Goal: Task Accomplishment & Management: Use online tool/utility

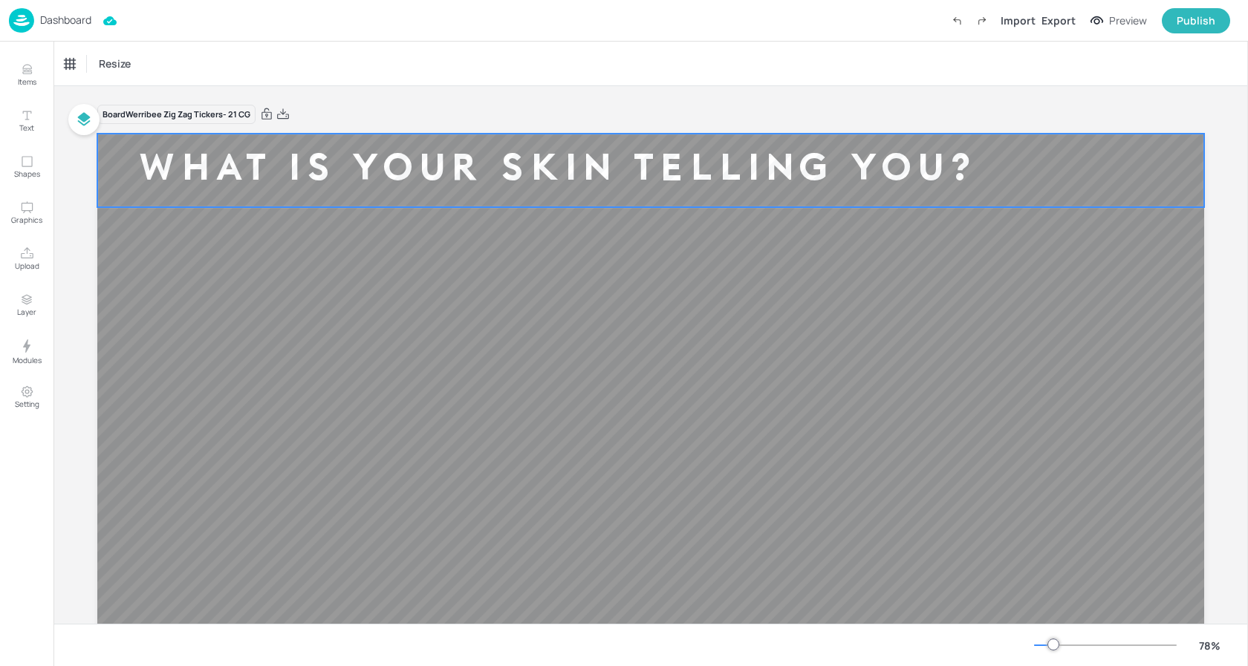
click at [576, 159] on div "WHAT IS YOUR SKIN TELLING YOU?" at bounding box center [557, 170] width 920 height 49
click at [81, 59] on div "Ticker" at bounding box center [77, 64] width 36 height 24
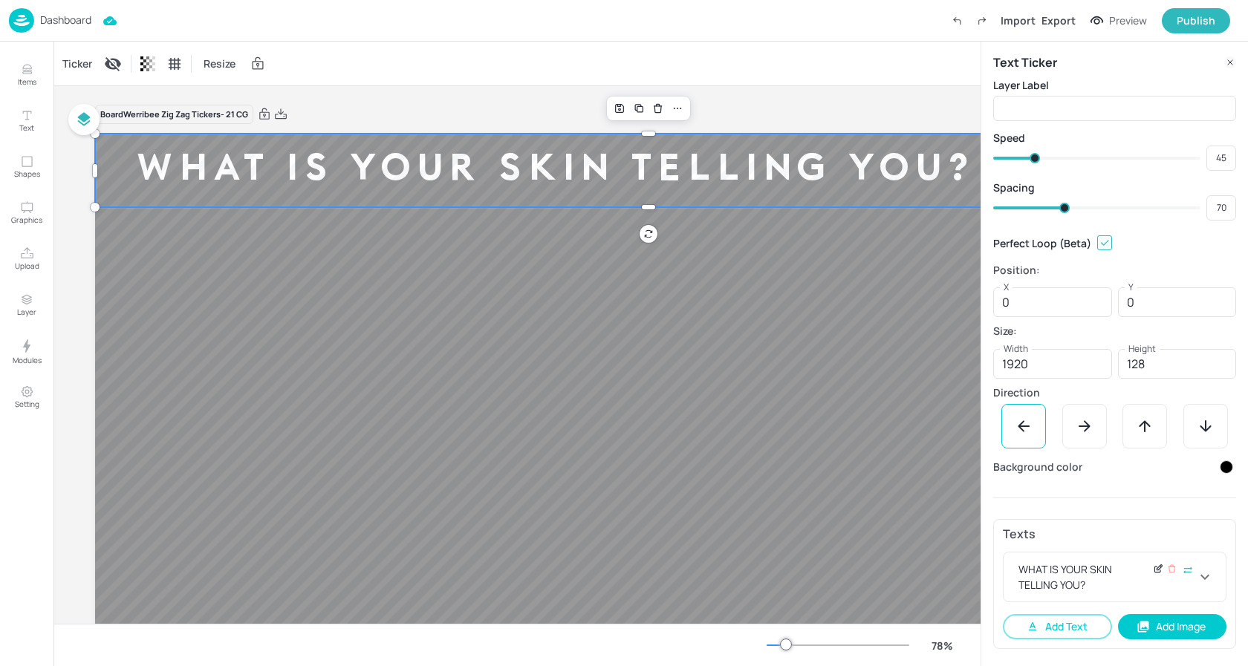
click at [1153, 569] on icon at bounding box center [1158, 569] width 11 height 10
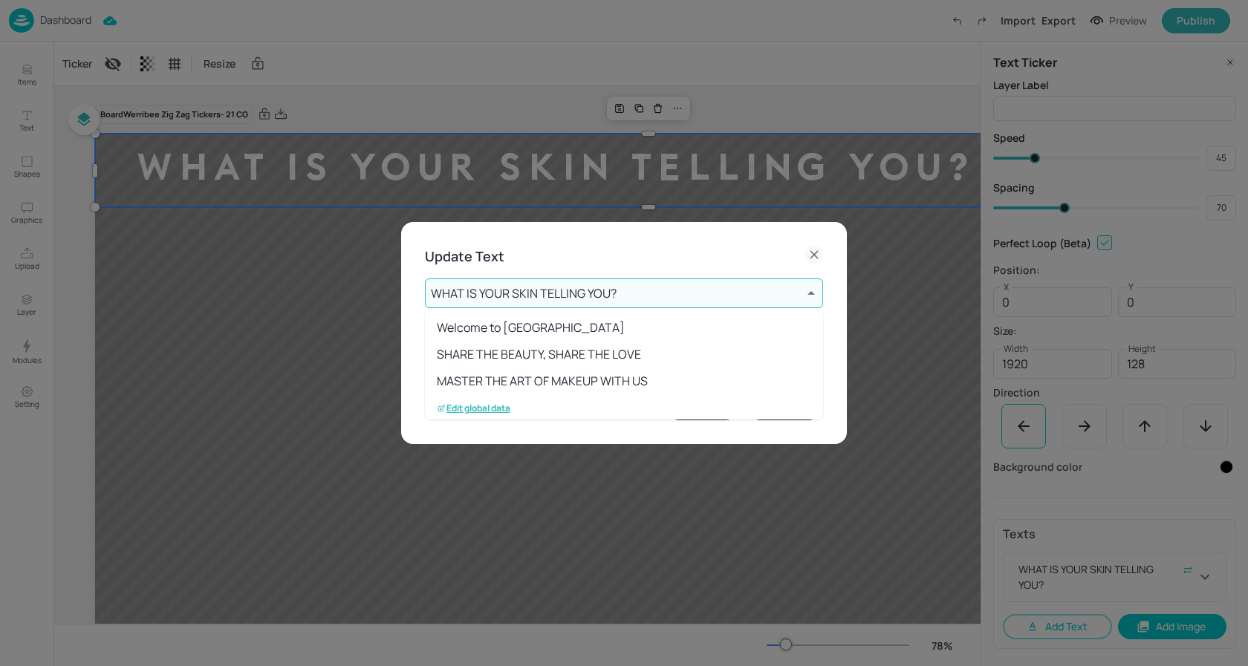
click at [486, 293] on body "Dashboard Import Export Preview Publish Items Text Shapes Graphics Upload Layer…" at bounding box center [624, 333] width 1248 height 666
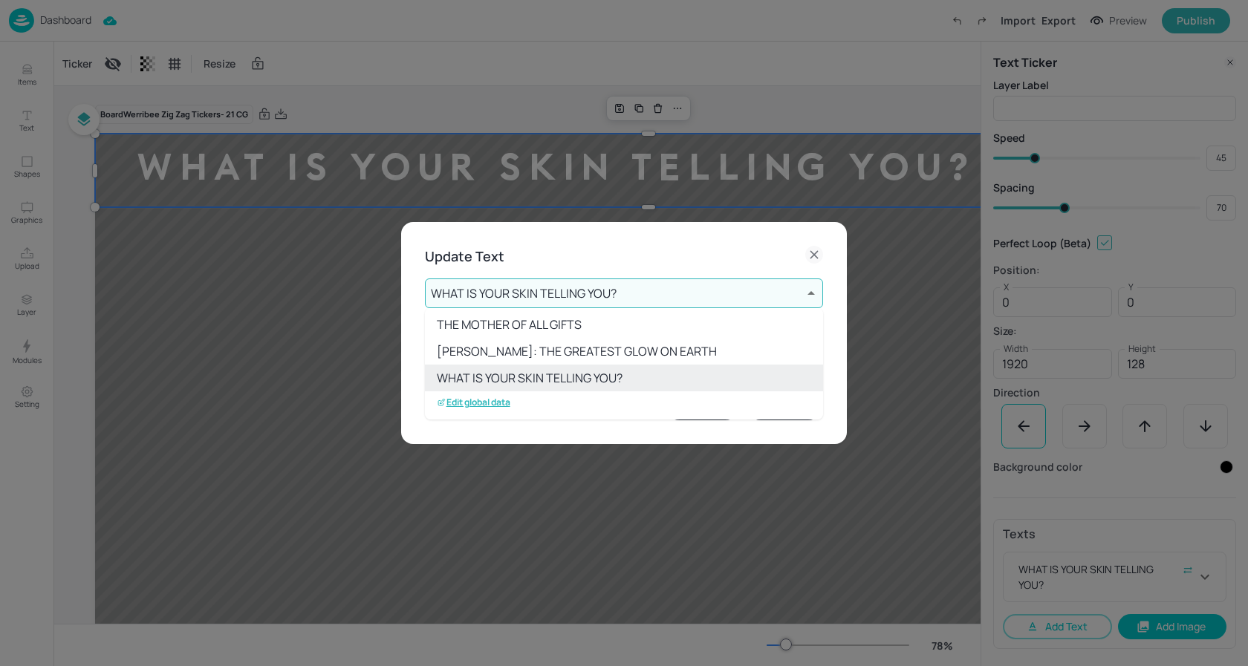
click at [492, 401] on p "Edit global data" at bounding box center [474, 402] width 74 height 10
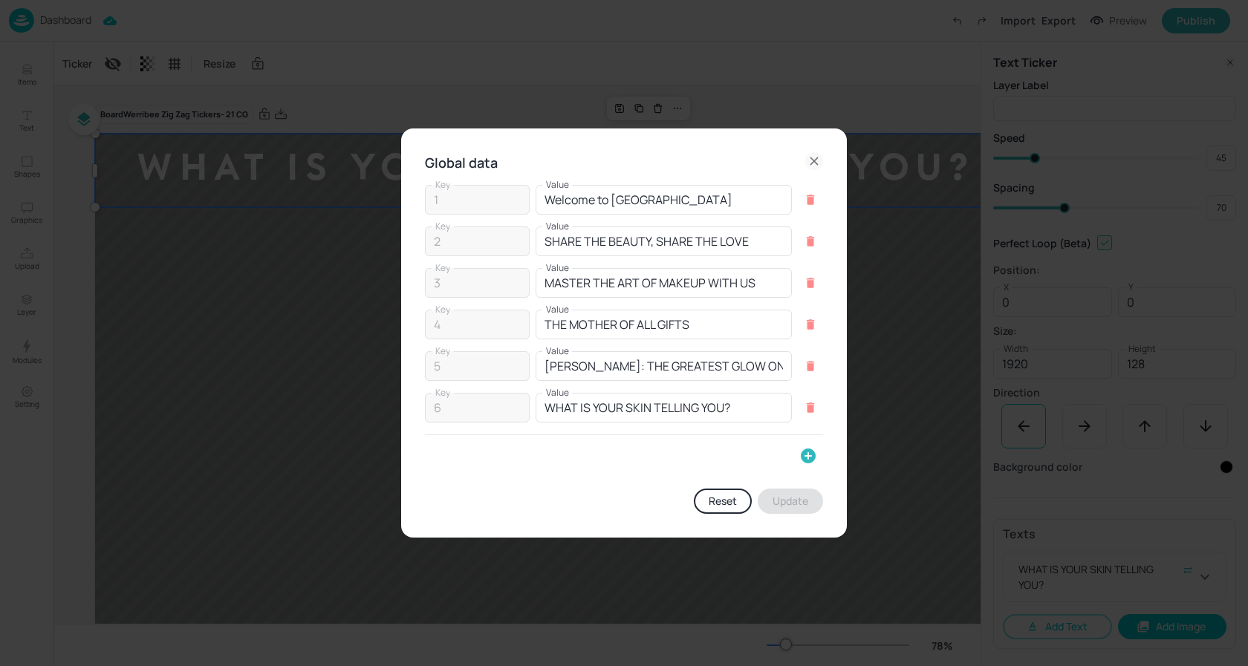
click at [805, 452] on icon "button" at bounding box center [808, 456] width 15 height 15
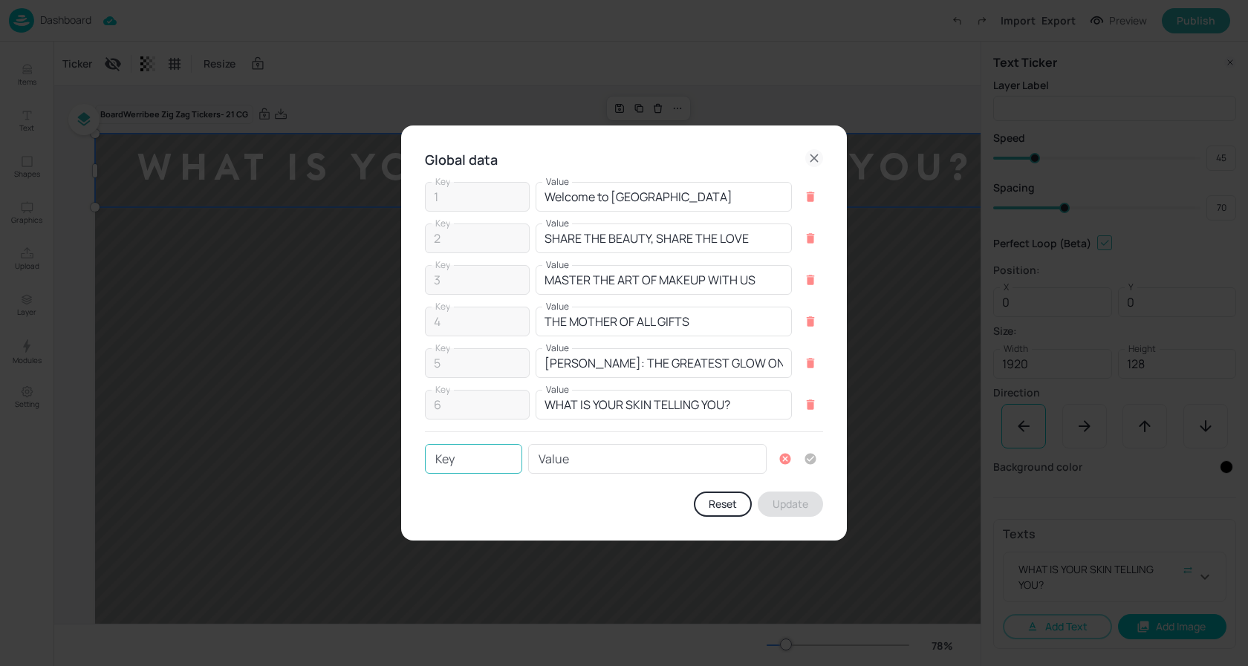
click at [510, 460] on input "Key" at bounding box center [473, 459] width 97 height 30
type input "7"
click at [592, 454] on input "Value" at bounding box center [647, 459] width 238 height 30
paste input "MECCA ARCHIVE IS NOW OPEN"
type input "MECCA ARCHIVE IS NOW OPEN"
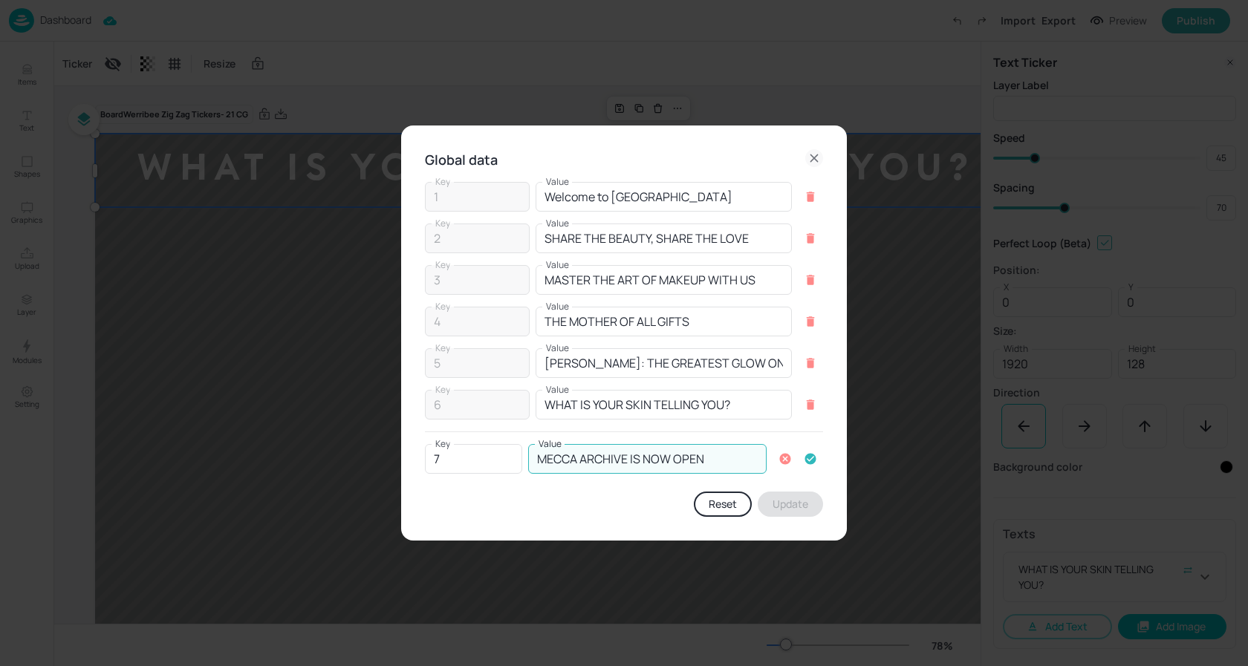
click at [816, 463] on button "button" at bounding box center [810, 458] width 25 height 25
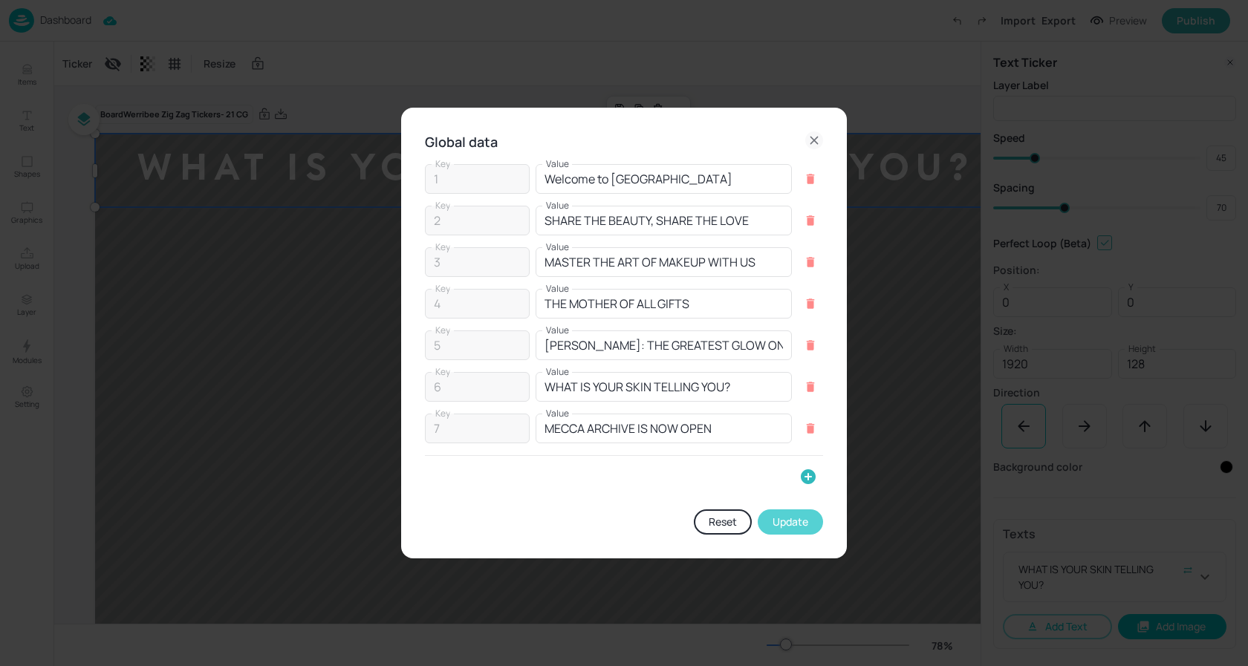
click at [792, 512] on button "Update" at bounding box center [789, 521] width 65 height 25
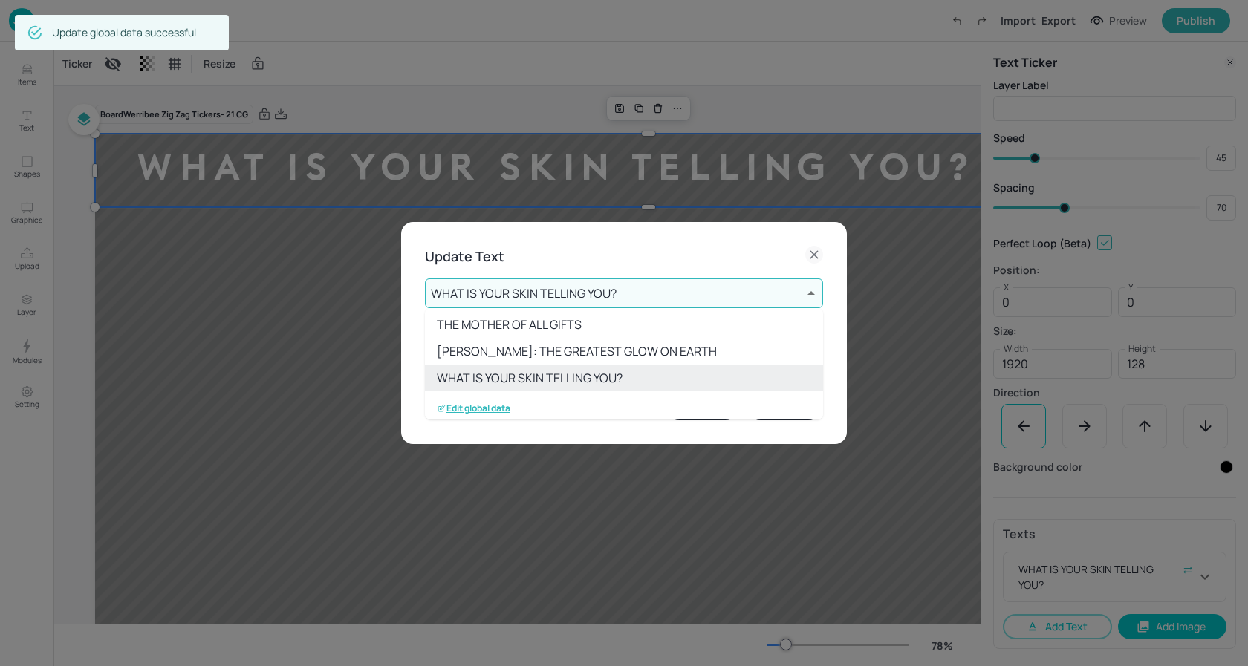
scroll to position [110, 0]
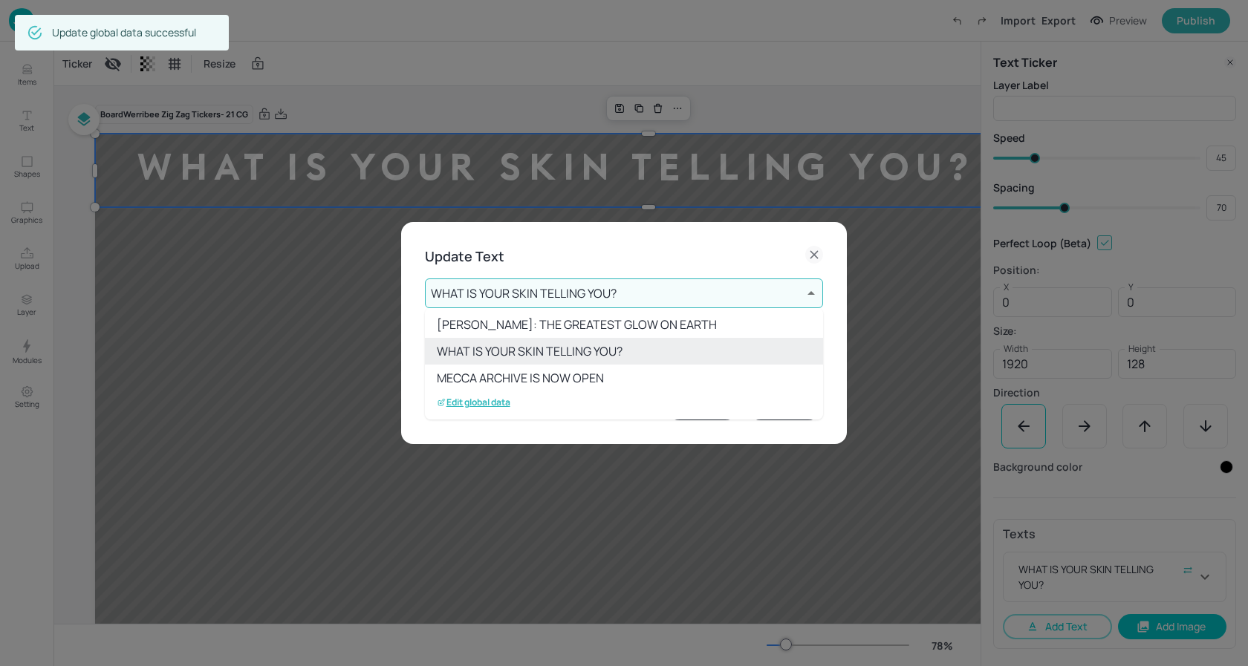
click at [571, 380] on li "MECCA ARCHIVE IS NOW OPEN" at bounding box center [624, 378] width 398 height 27
type input "7"
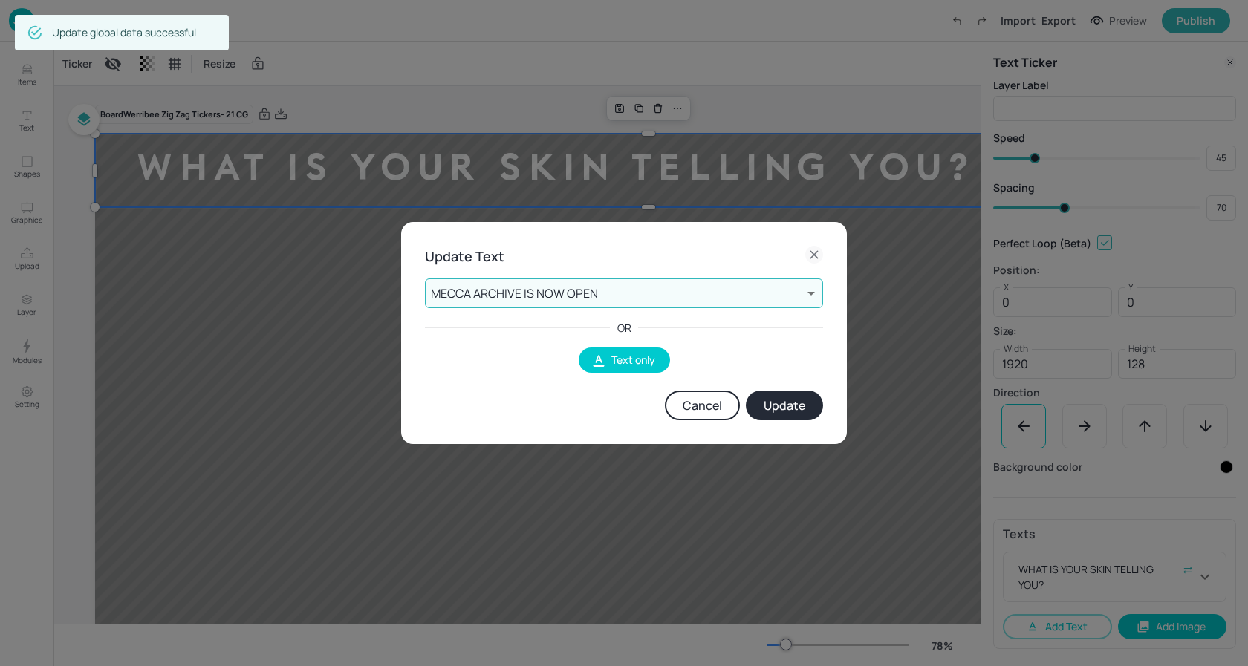
click at [772, 399] on button "Update" at bounding box center [784, 406] width 77 height 30
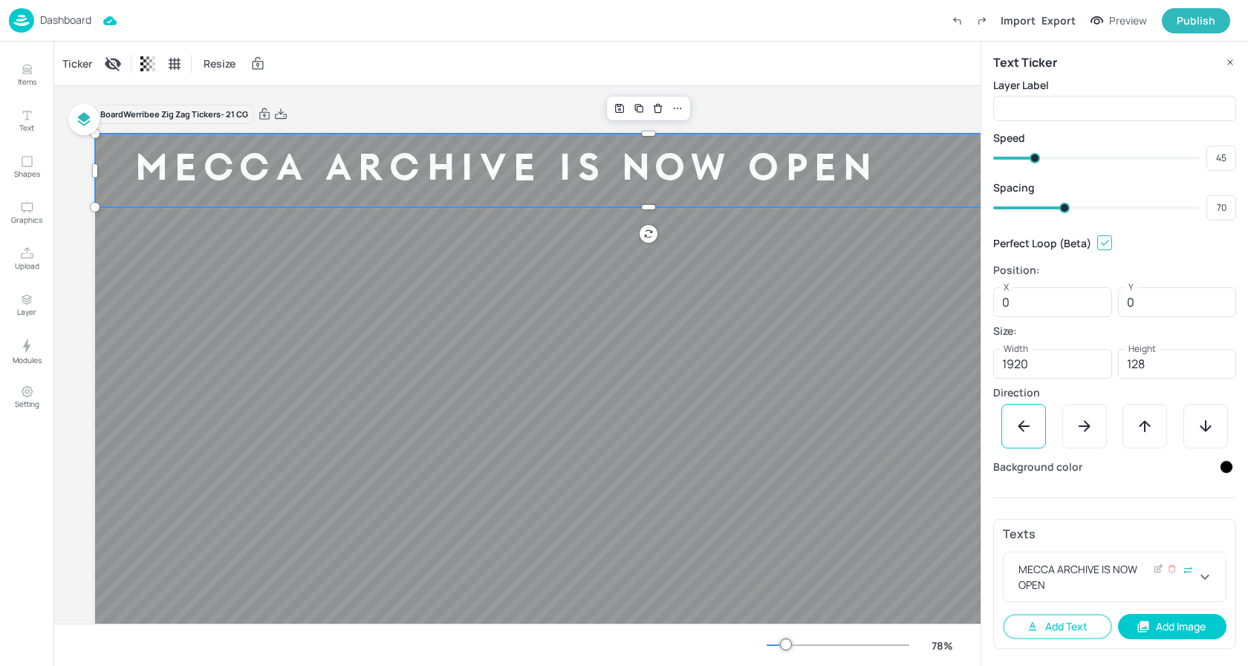
click at [1199, 581] on icon at bounding box center [1205, 577] width 18 height 18
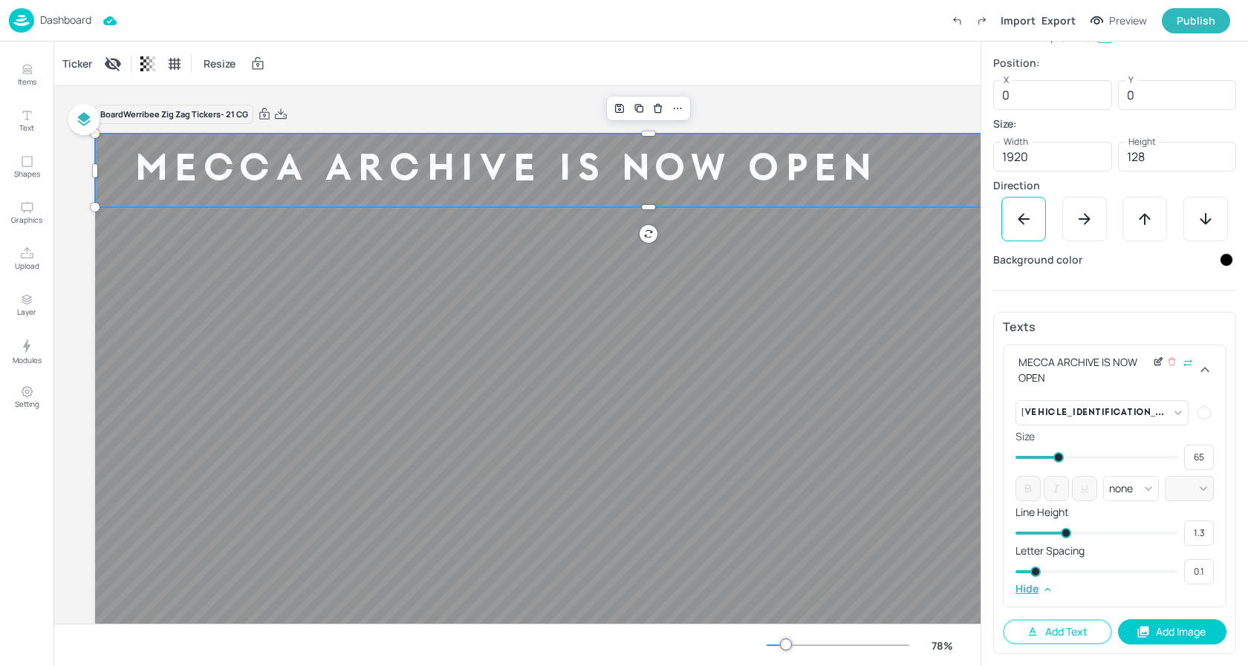
click at [1153, 360] on icon at bounding box center [1158, 361] width 11 height 10
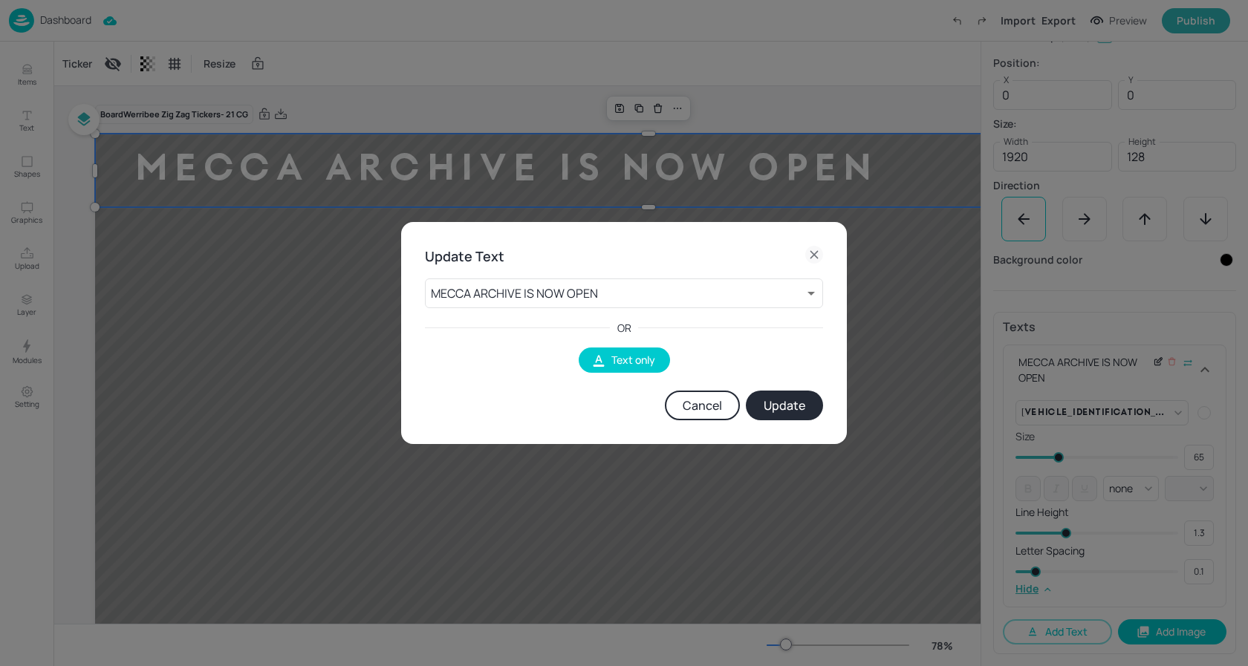
scroll to position [194, 0]
click at [1124, 353] on div "Update Text MECCA ARCHIVE IS NOW OPEN 7 ​ OR Text only Cancel Update" at bounding box center [624, 333] width 1248 height 666
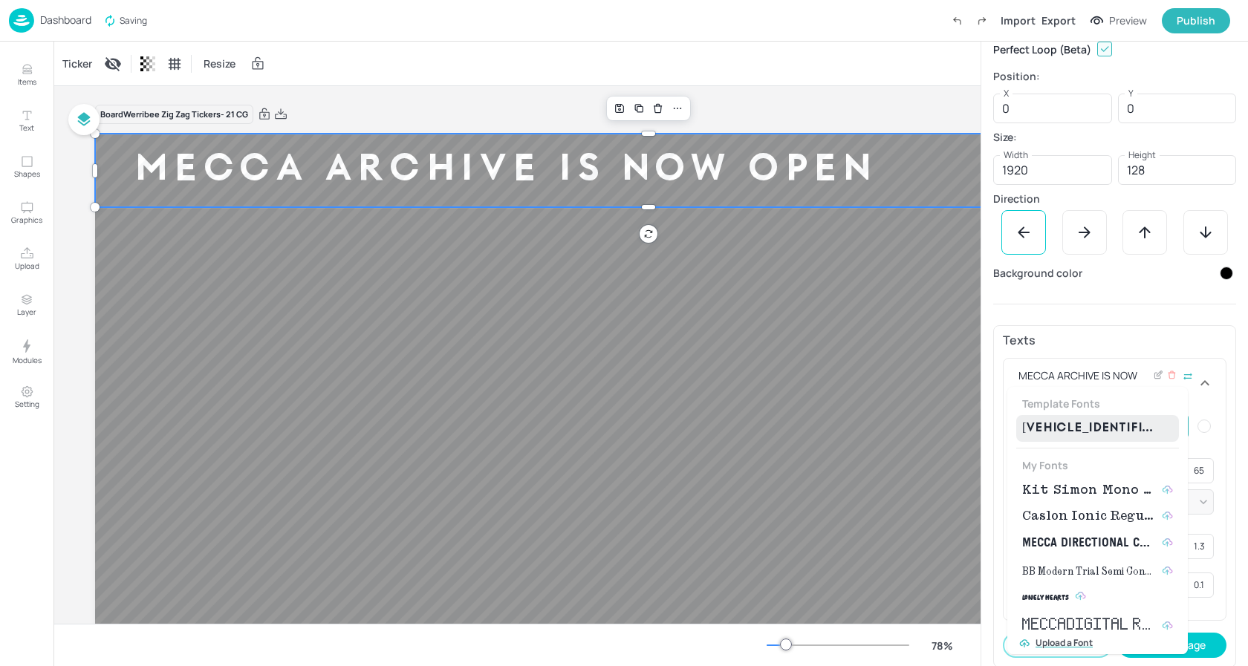
click at [1132, 423] on body "Dashboard Saving Import Export Preview Publish Items Text Shapes Graphics Uploa…" at bounding box center [624, 333] width 1248 height 666
click at [1059, 482] on span "Kit Simon Mono Medium" at bounding box center [1089, 490] width 134 height 18
type input "{"font":"KitSimonMonoMedium","group":"template"}"
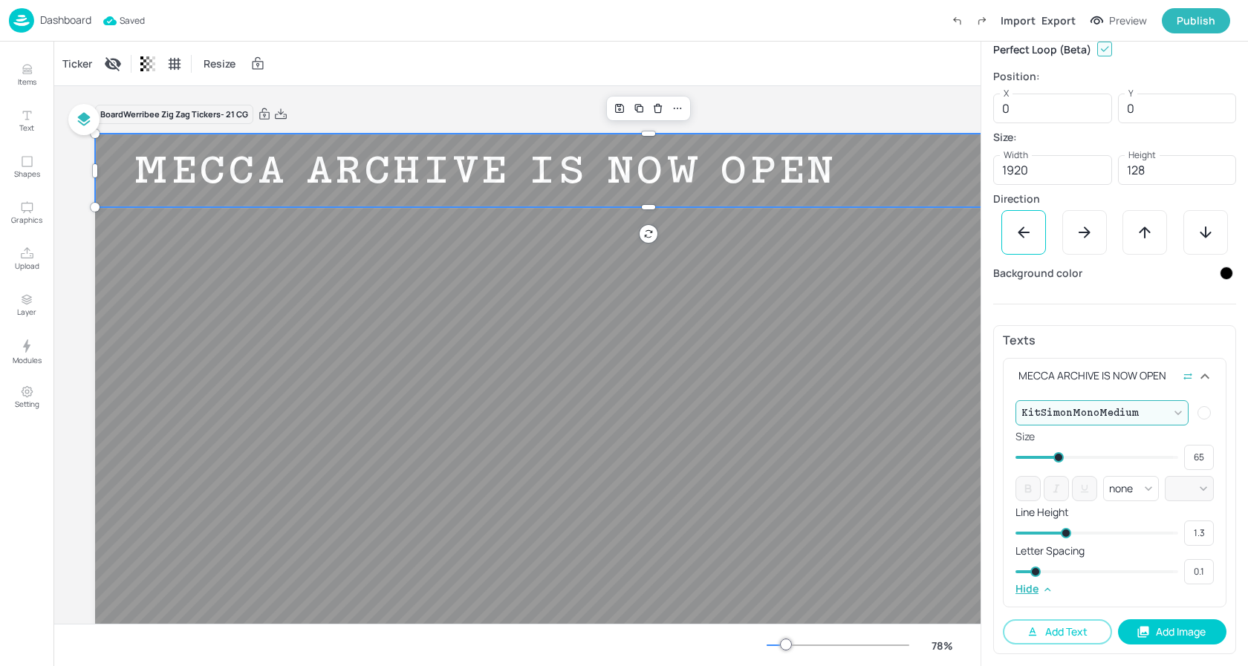
scroll to position [207, 0]
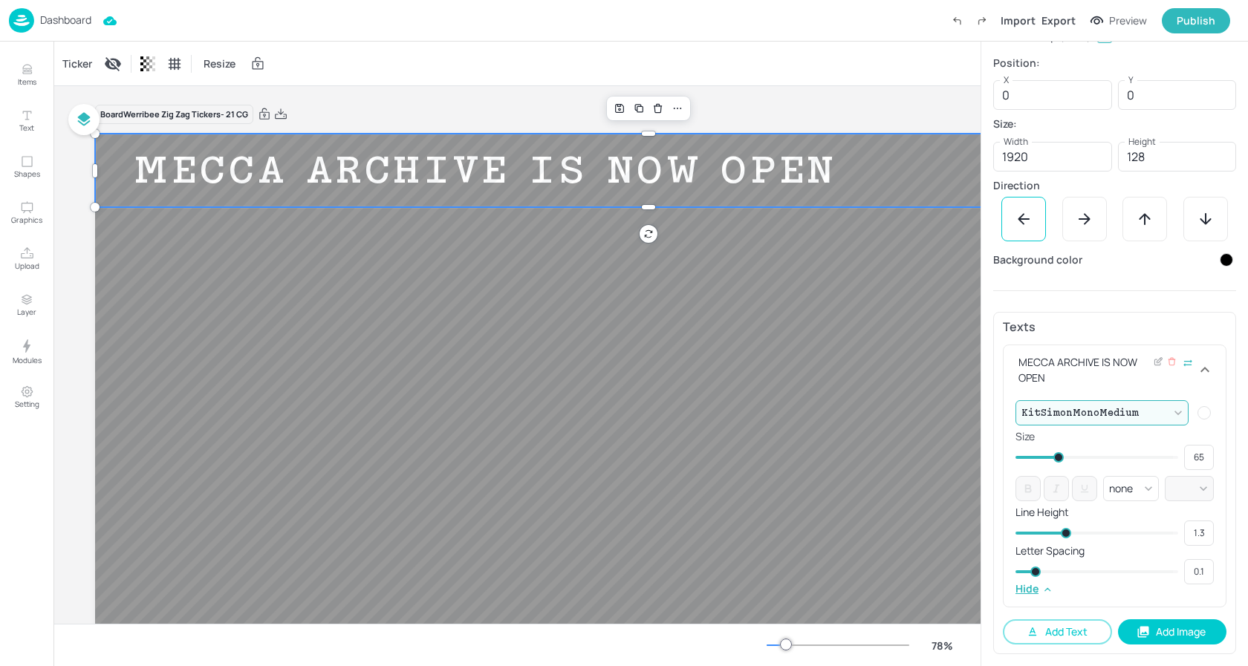
type input "73"
type input "71"
type input "72"
type input "70"
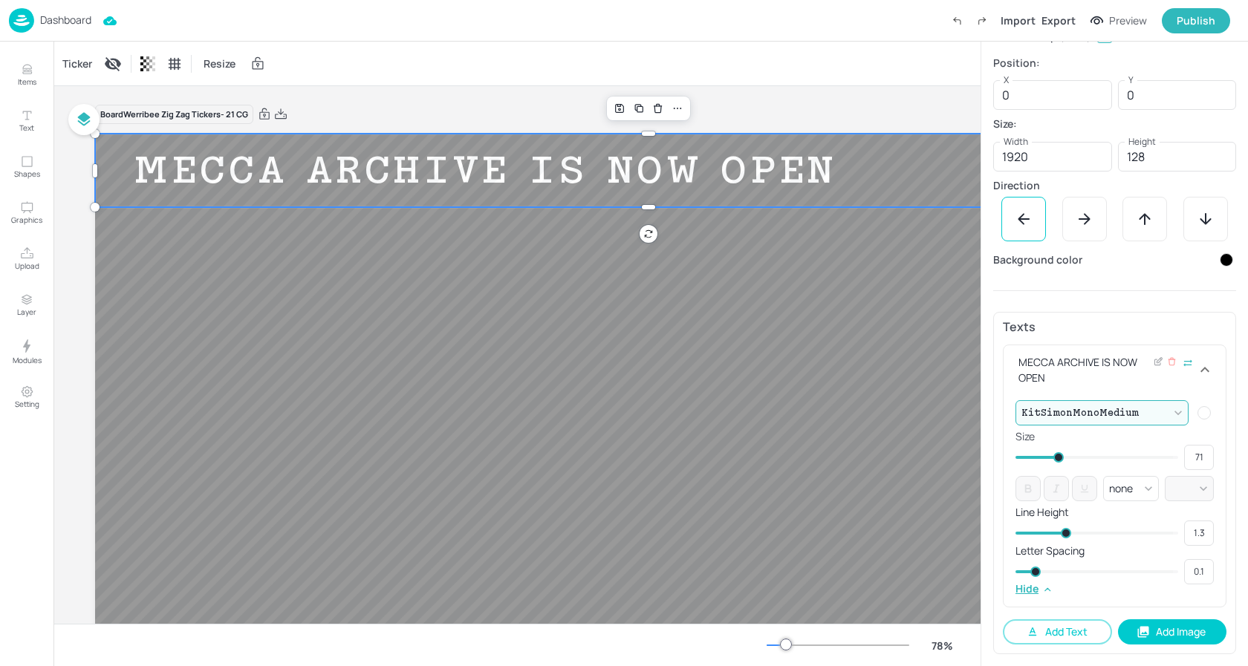
type input "70"
type input "69"
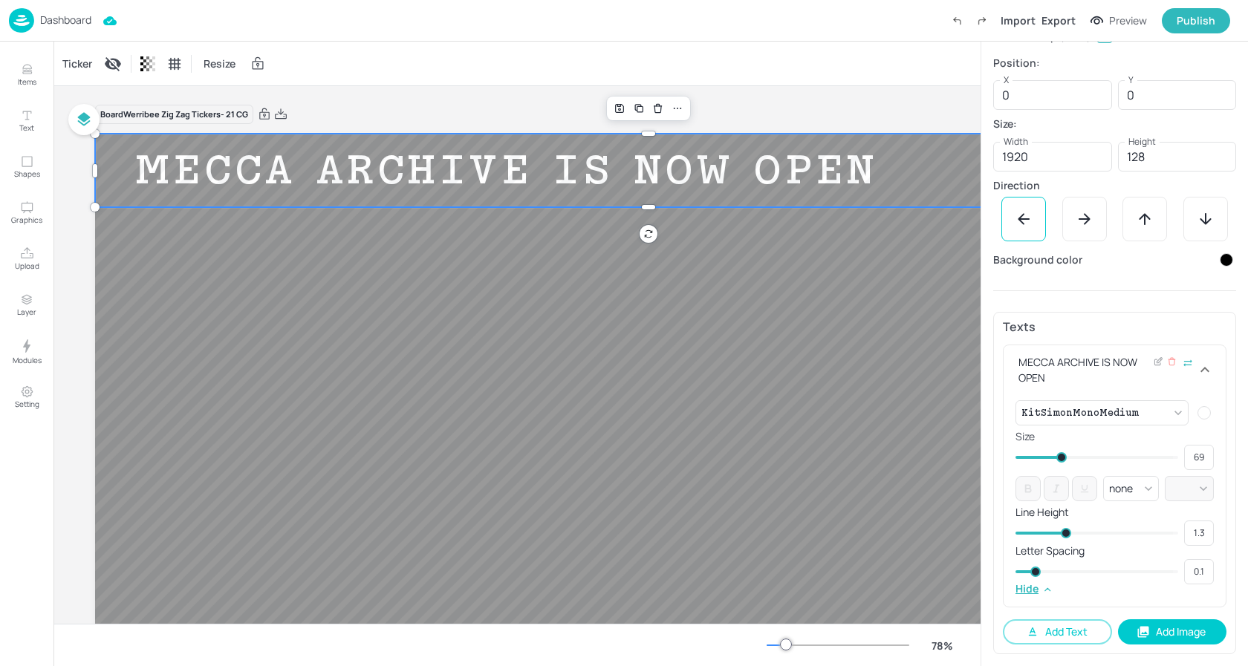
type input "67"
type input "65"
type input "66"
type input "64"
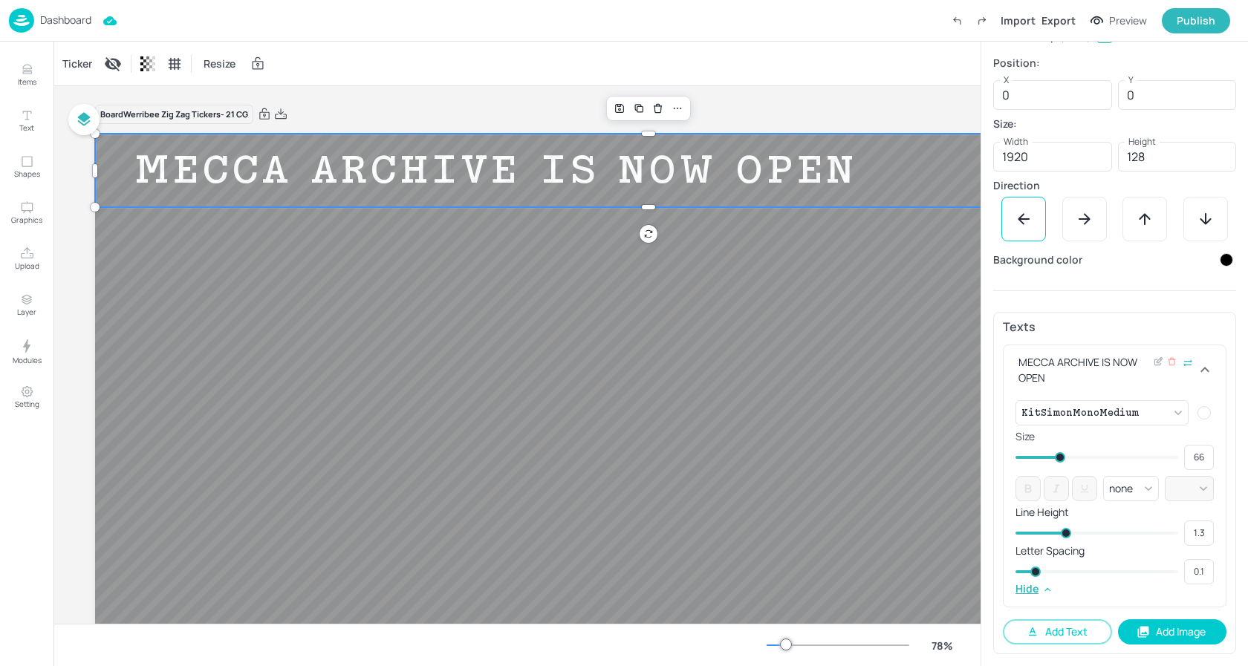
type input "65"
type input "63"
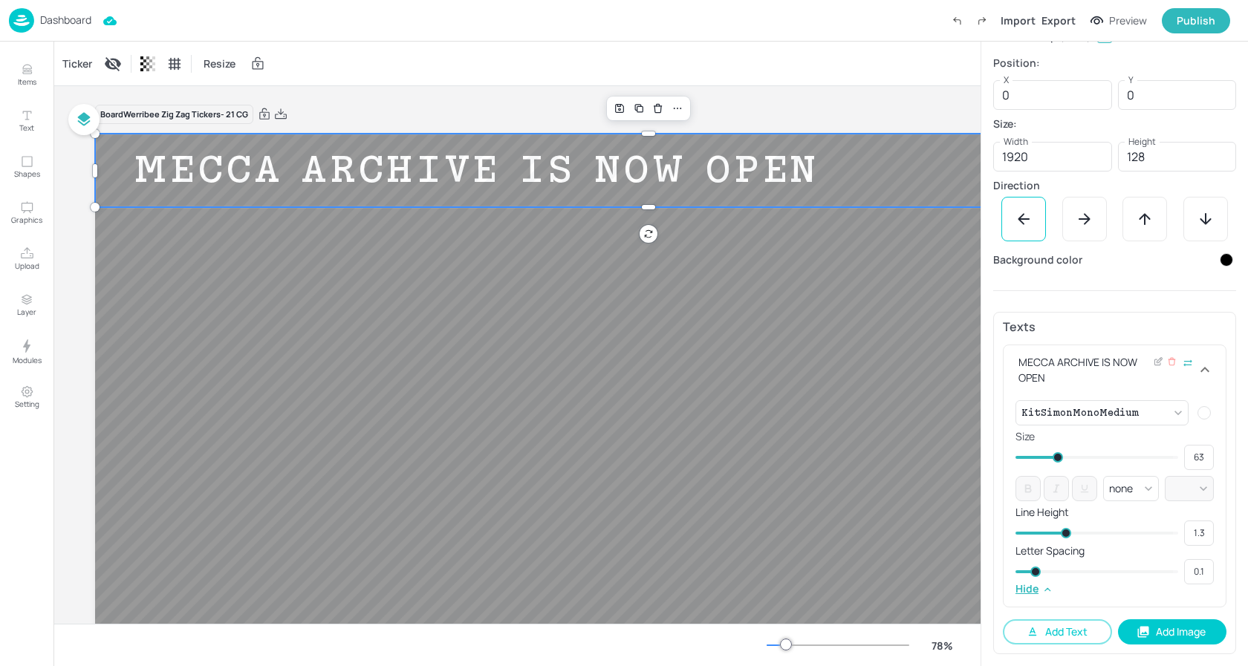
click at [1056, 457] on span at bounding box center [1057, 457] width 10 height 10
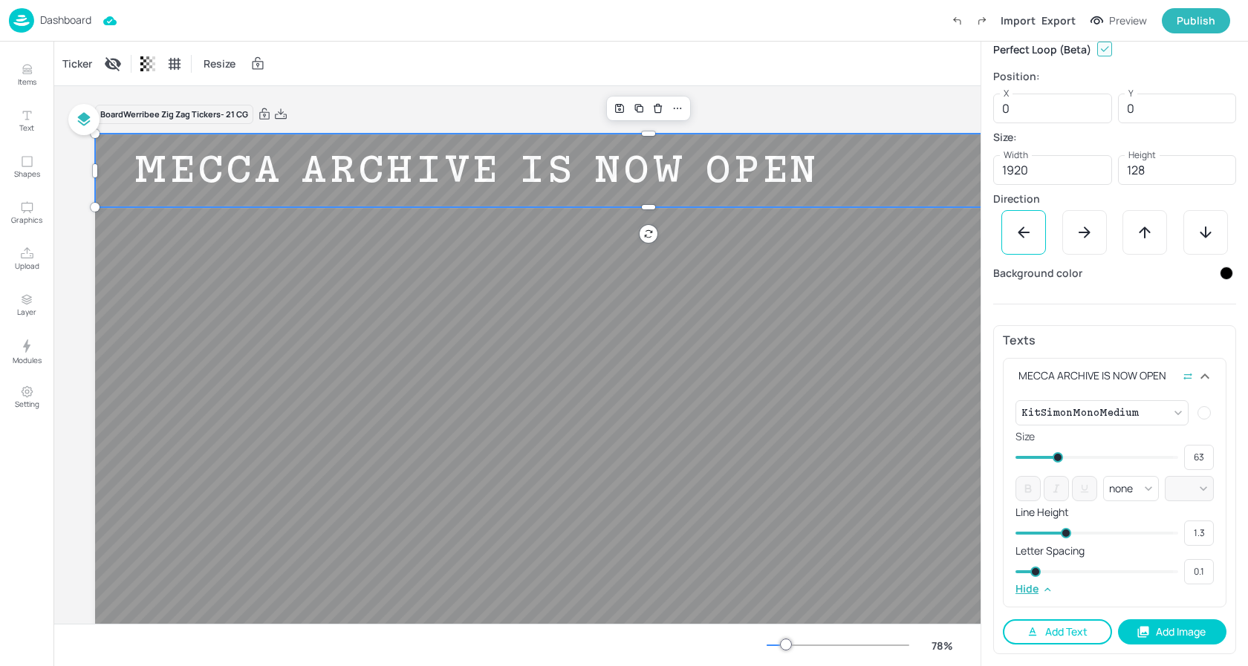
scroll to position [194, 0]
click at [1050, 630] on button "Add Text" at bounding box center [1057, 631] width 109 height 25
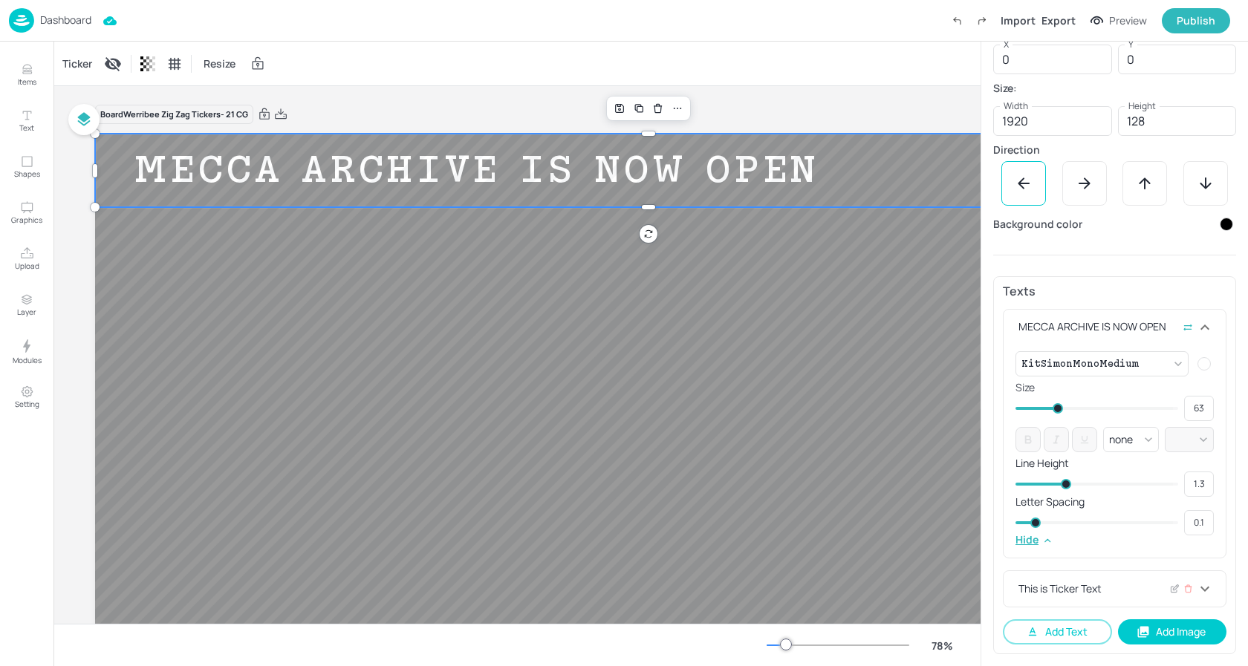
click at [1080, 584] on div "This is Ticker Text" at bounding box center [1105, 589] width 180 height 16
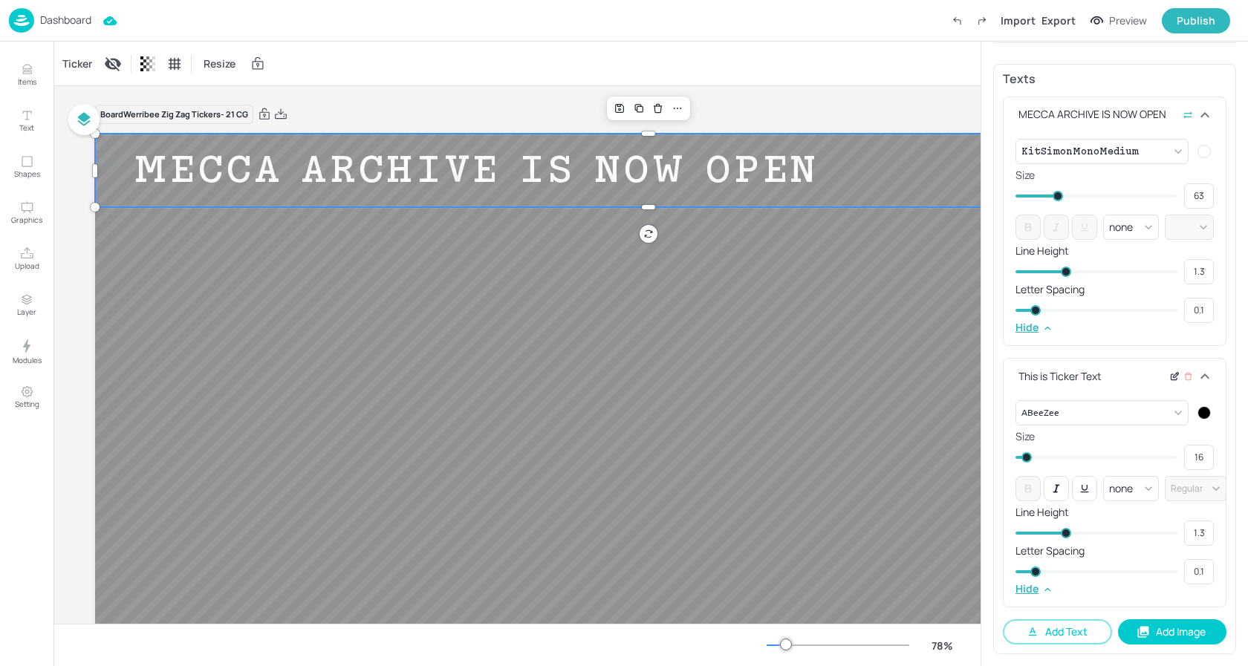
click at [1173, 376] on icon at bounding box center [1175, 375] width 5 height 5
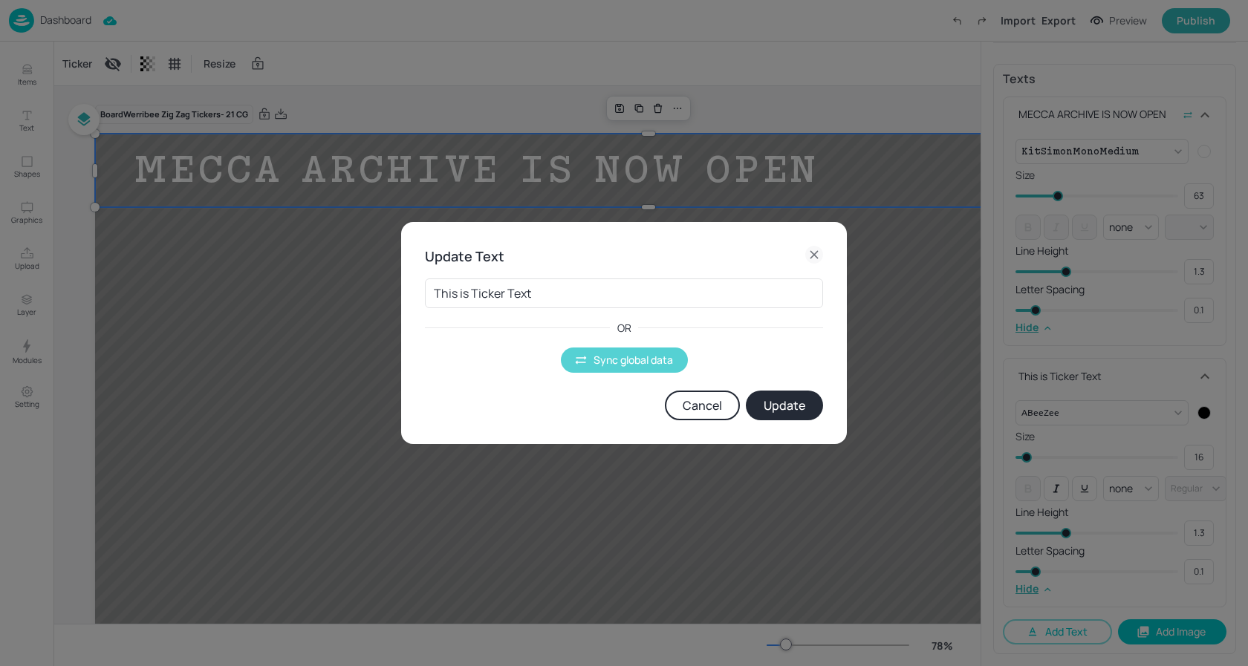
click at [614, 356] on button "Sync global data" at bounding box center [624, 360] width 127 height 25
click at [538, 298] on body "Dashboard Saved Import Export Preview Publish Items Text Shapes Graphics Upload…" at bounding box center [624, 333] width 1248 height 666
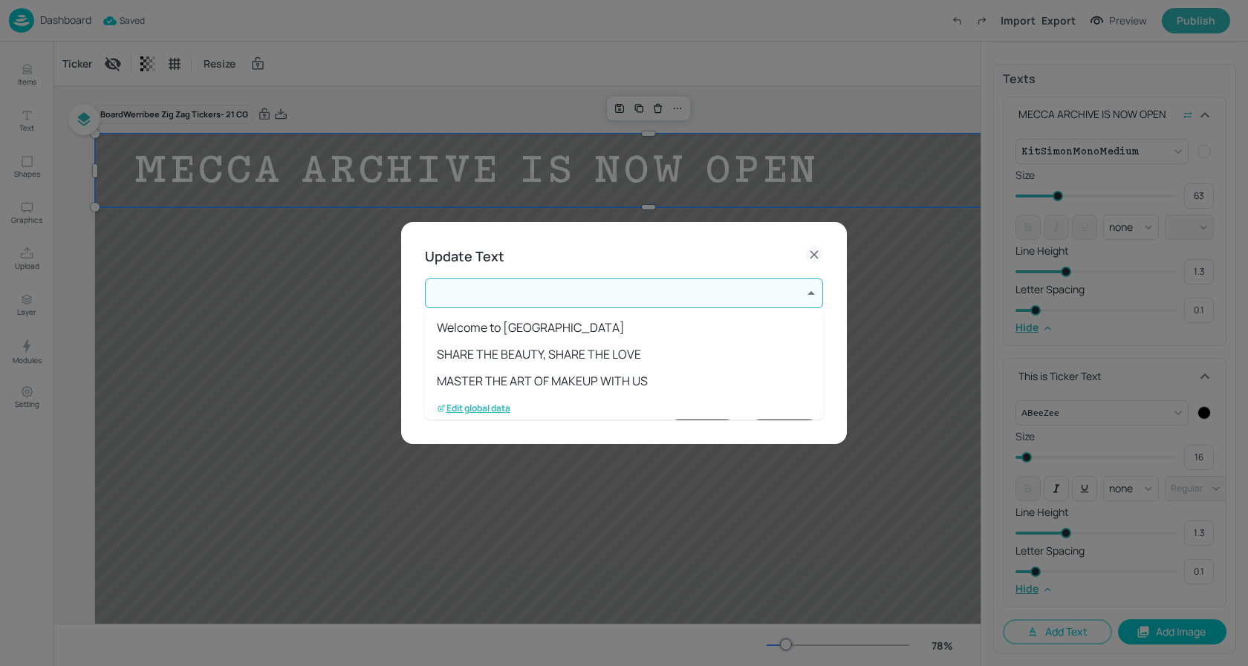
click at [484, 408] on p "Edit global data" at bounding box center [474, 408] width 74 height 10
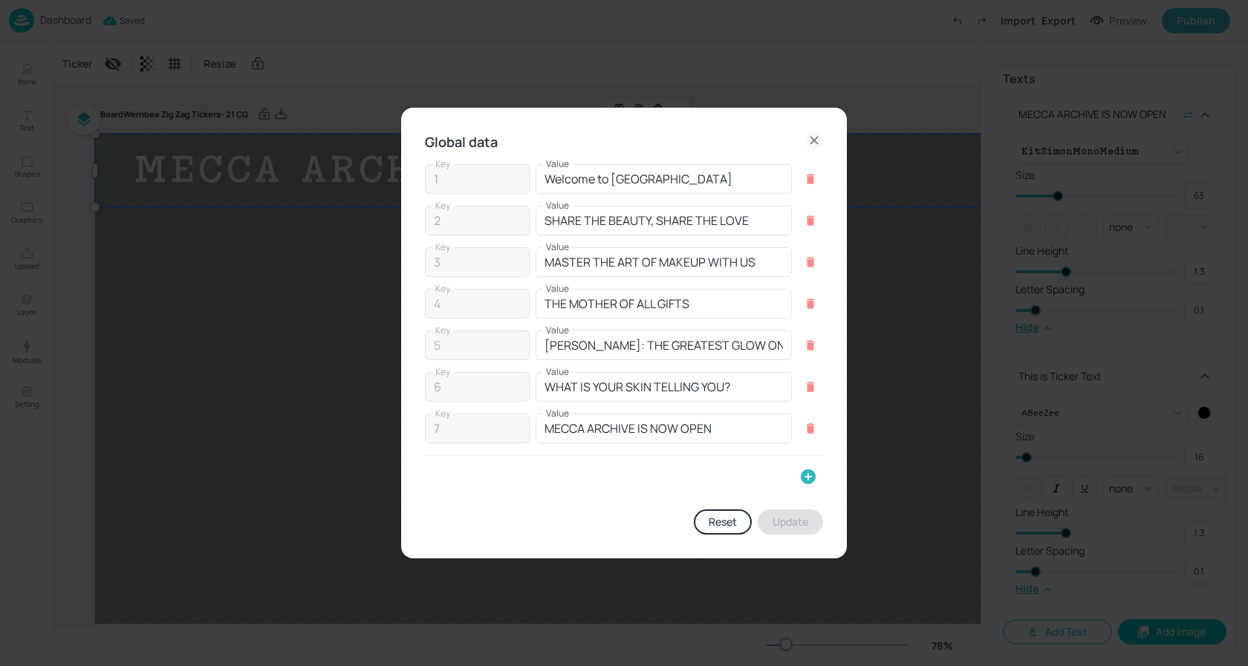
click at [720, 529] on button "Reset" at bounding box center [723, 521] width 58 height 25
click at [813, 140] on icon at bounding box center [813, 140] width 7 height 7
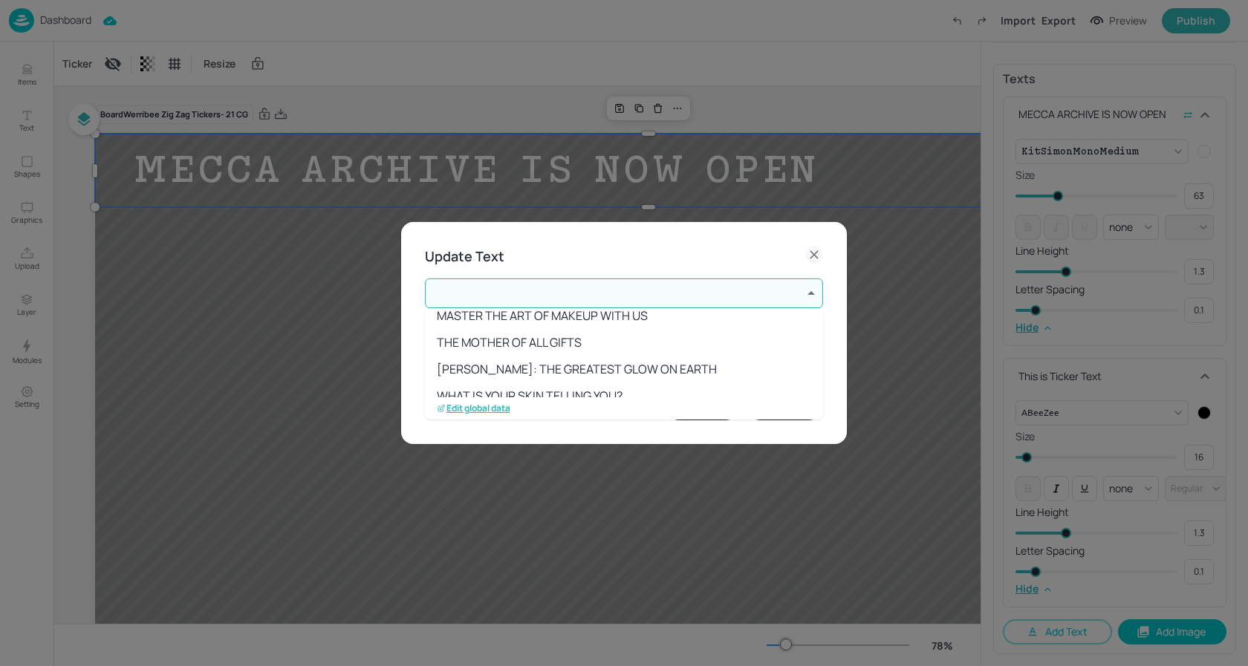
scroll to position [110, 0]
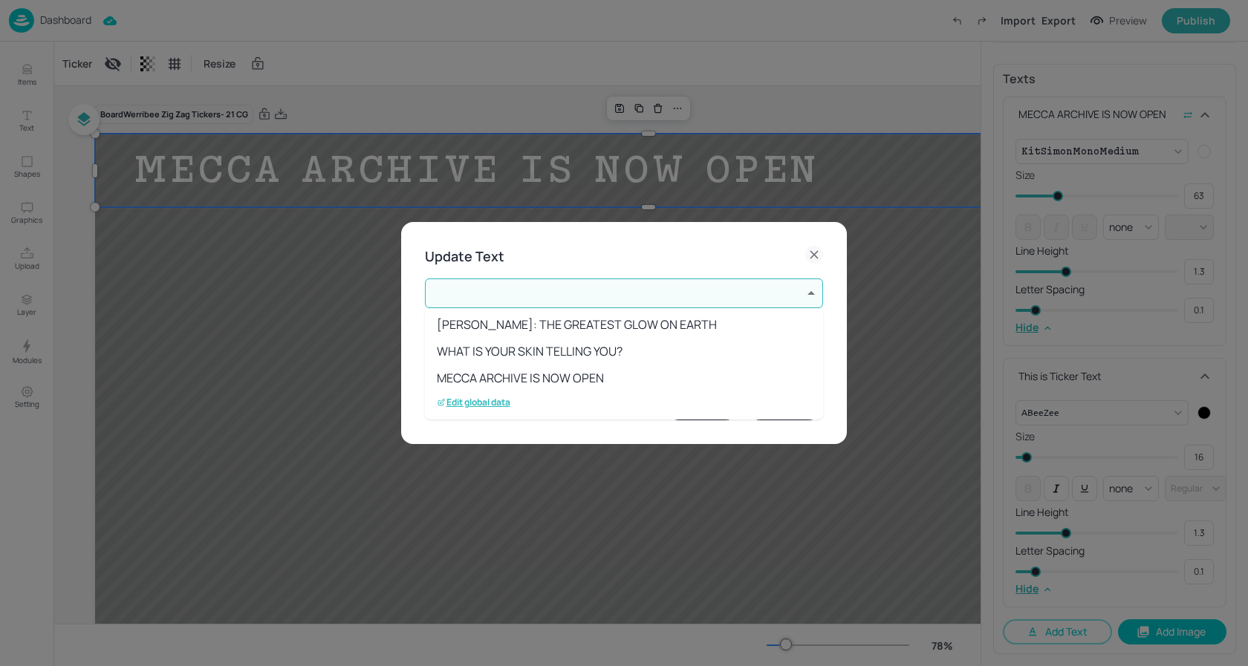
click at [572, 365] on li "MECCA ARCHIVE IS NOW OPEN" at bounding box center [624, 378] width 398 height 27
type input "7"
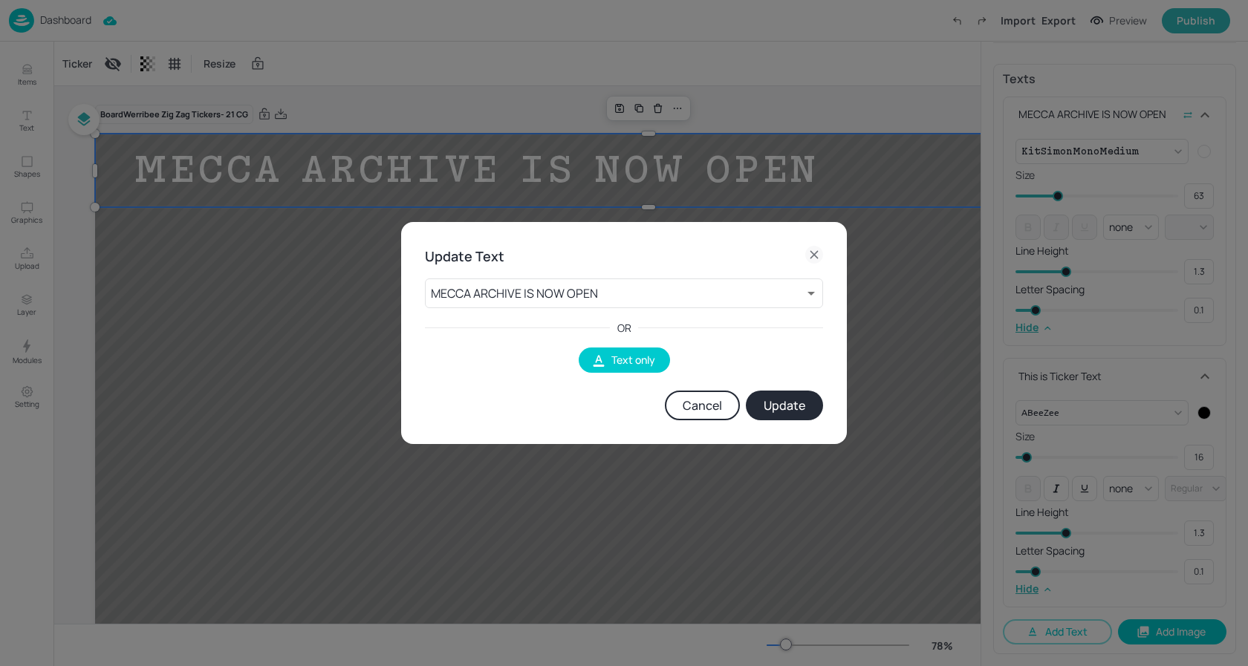
click at [810, 405] on button "Update" at bounding box center [784, 406] width 77 height 30
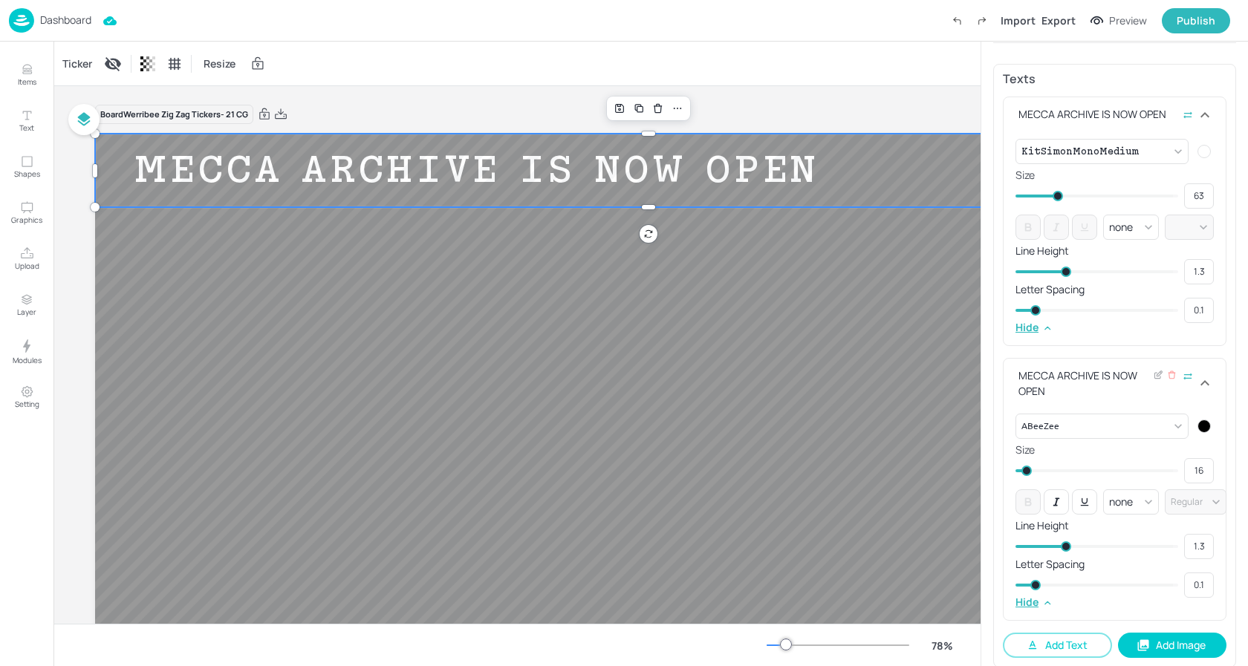
click at [1200, 426] on div at bounding box center [1203, 426] width 13 height 13
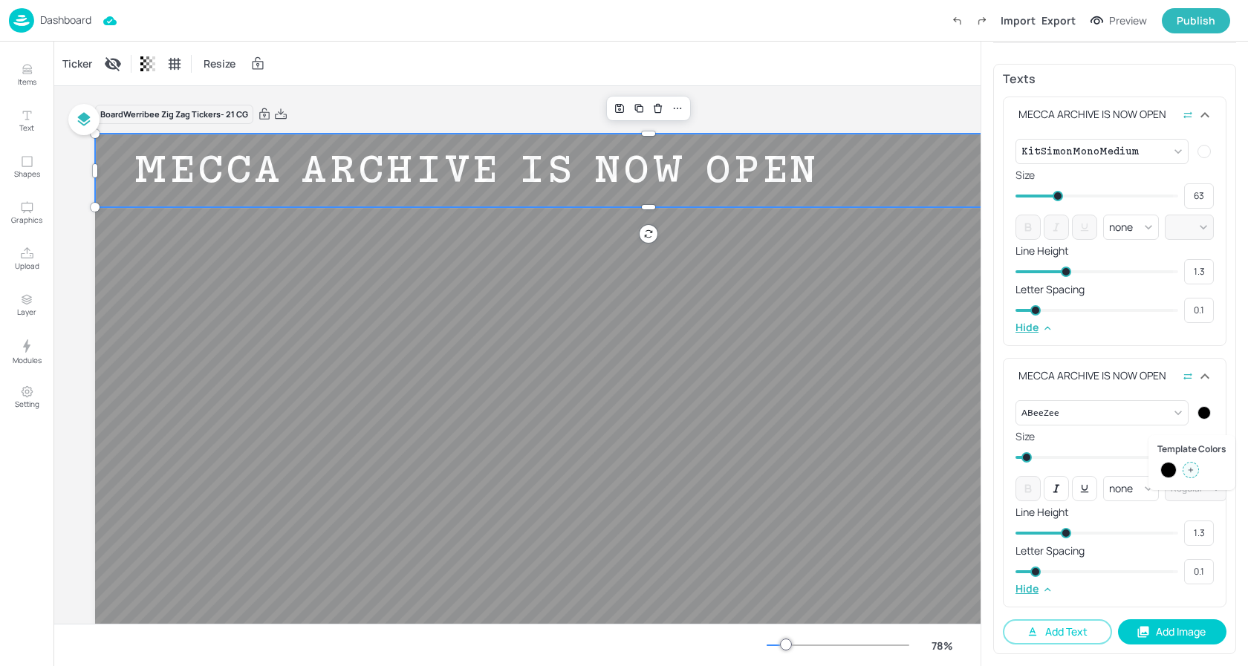
click at [1194, 470] on div at bounding box center [1190, 470] width 16 height 16
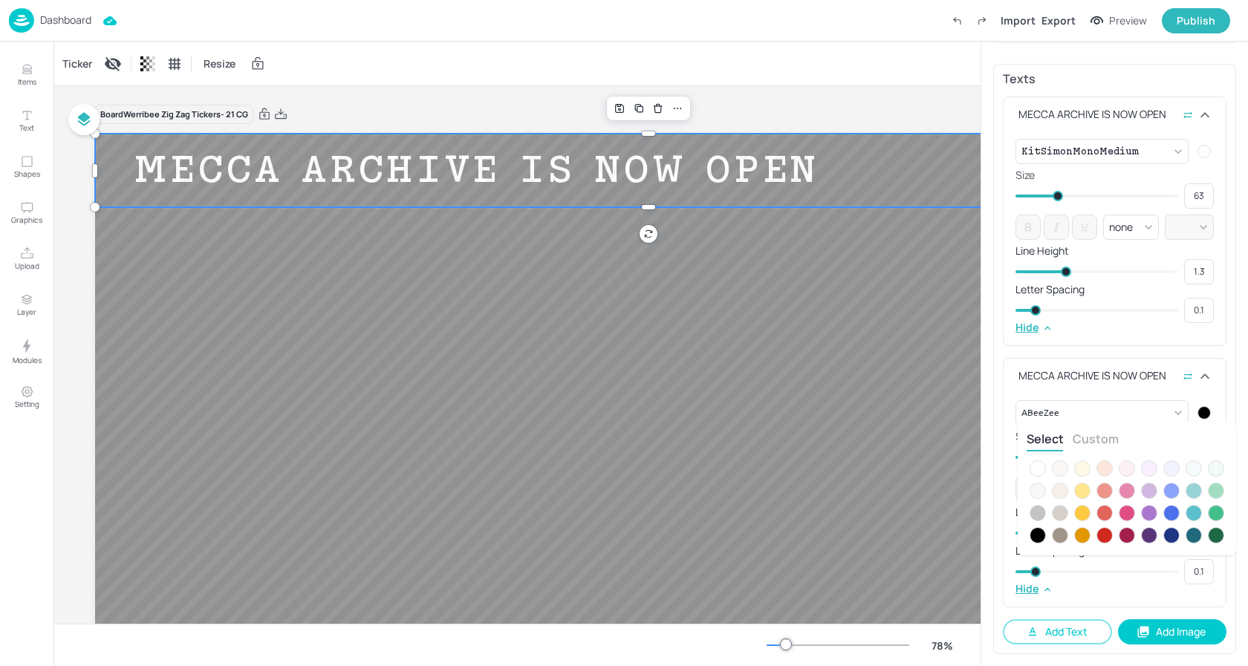
click at [1033, 465] on div at bounding box center [1037, 468] width 16 height 16
click at [1083, 404] on div at bounding box center [624, 333] width 1248 height 666
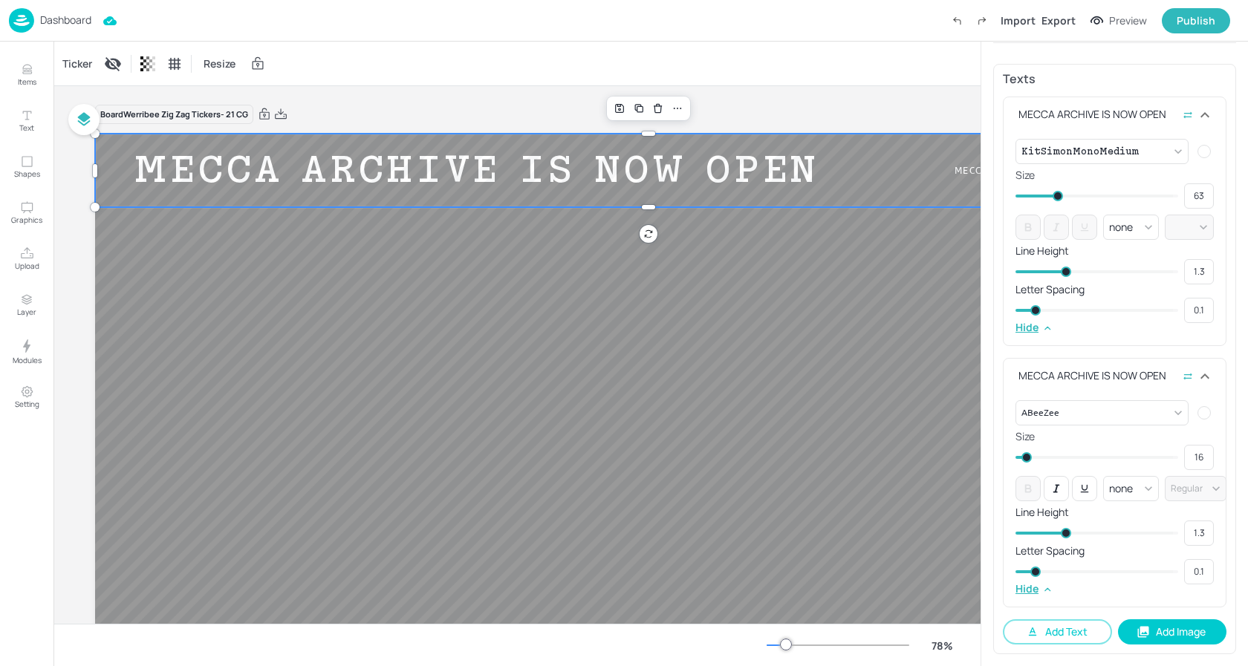
click at [1100, 419] on body "Dashboard Import Export Preview Publish Items Text Shapes Graphics Upload Layer…" at bounding box center [624, 333] width 1248 height 666
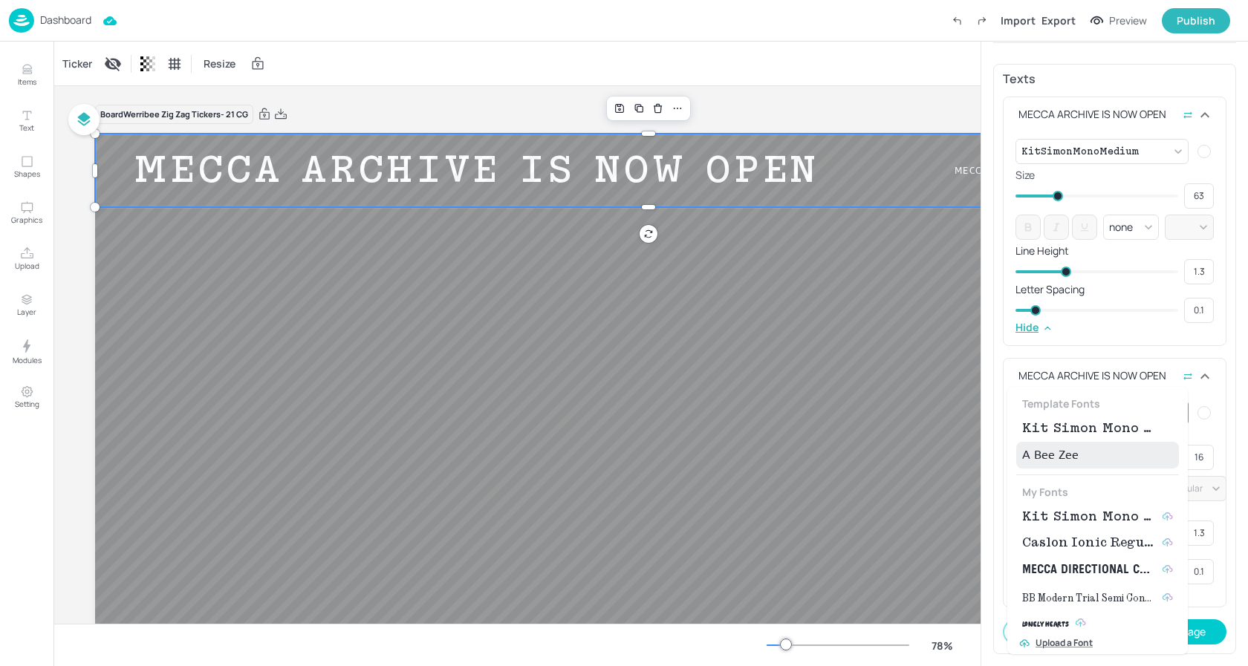
click at [1094, 431] on span "Kit Simon Mono Medium" at bounding box center [1089, 429] width 134 height 18
type input "{"font":"KitSimonMonoMedium","group":"template"}"
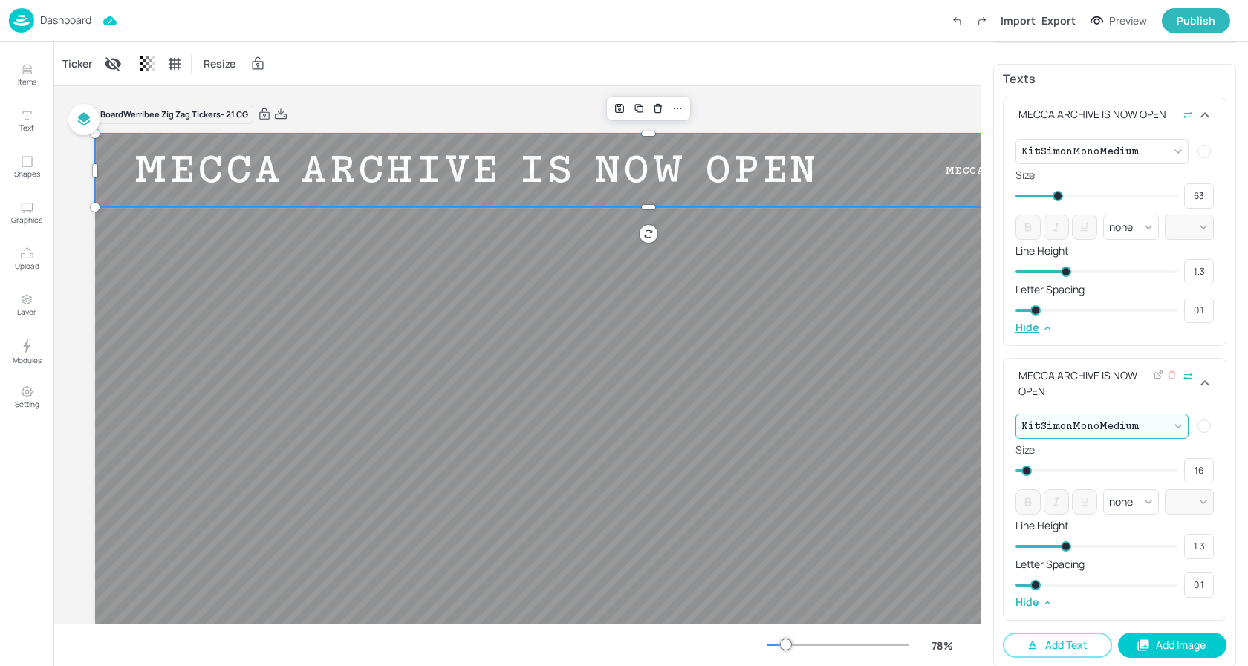
type input "12"
type input "16"
type input "14"
type input "18"
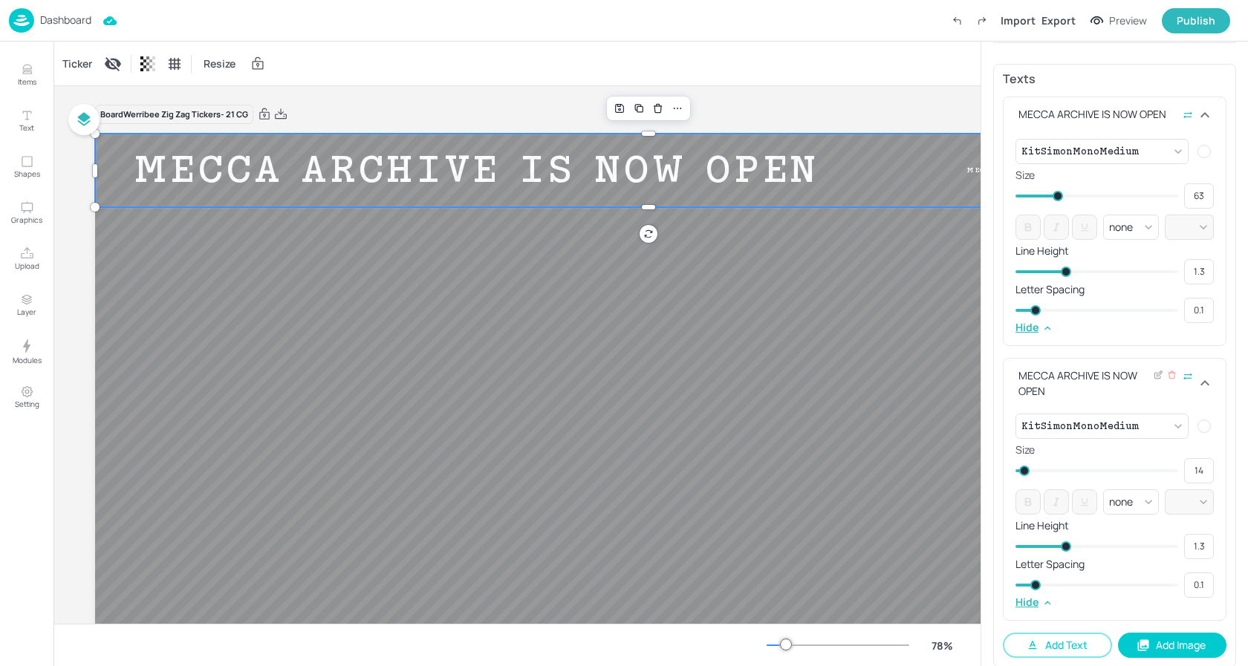
type input "16"
type input "19"
type input "21"
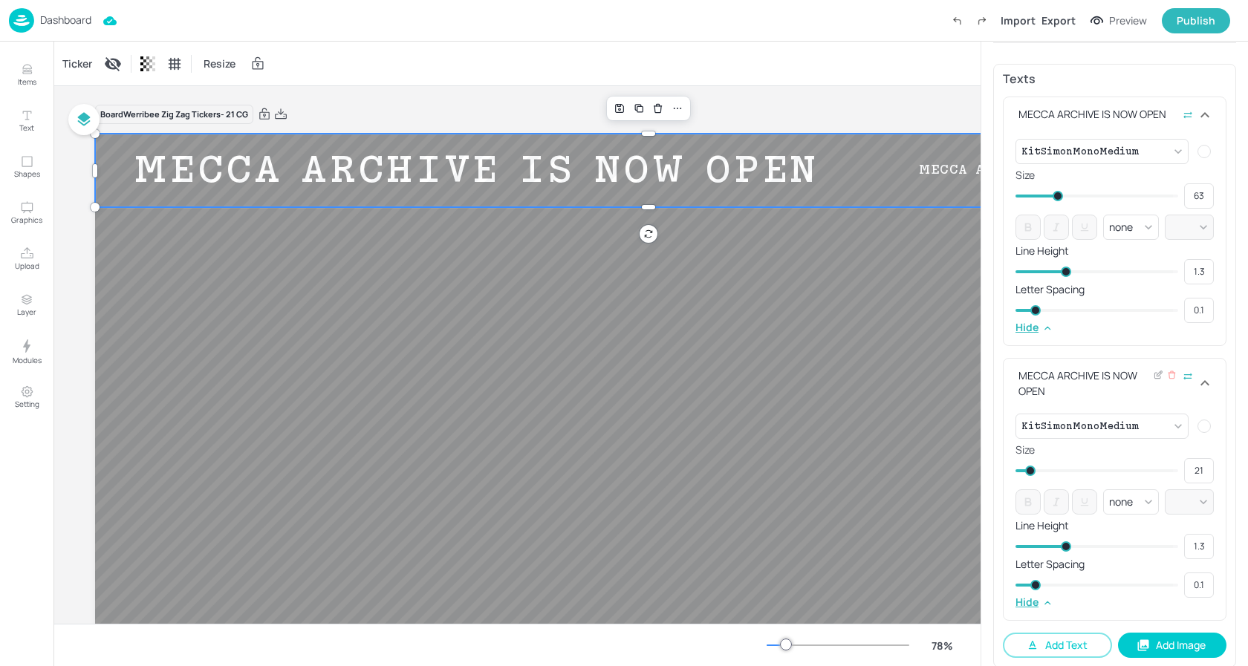
type input "23"
type input "24"
type input "26"
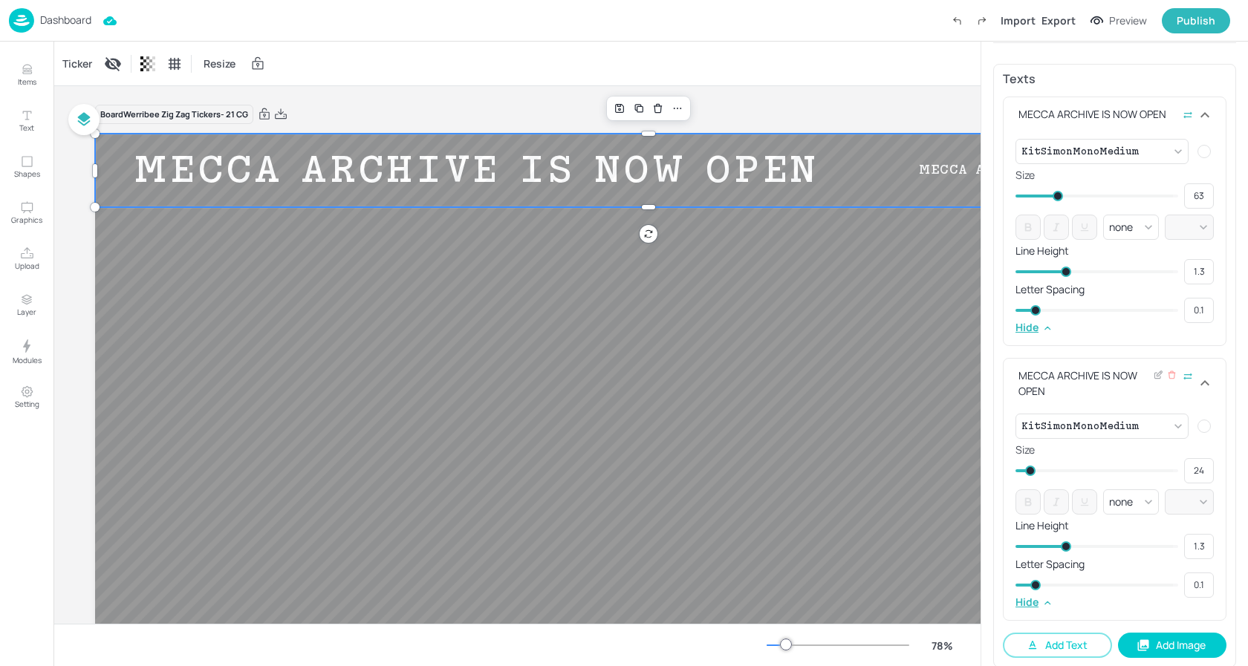
type input "25"
type input "29"
type input "26"
type input "31"
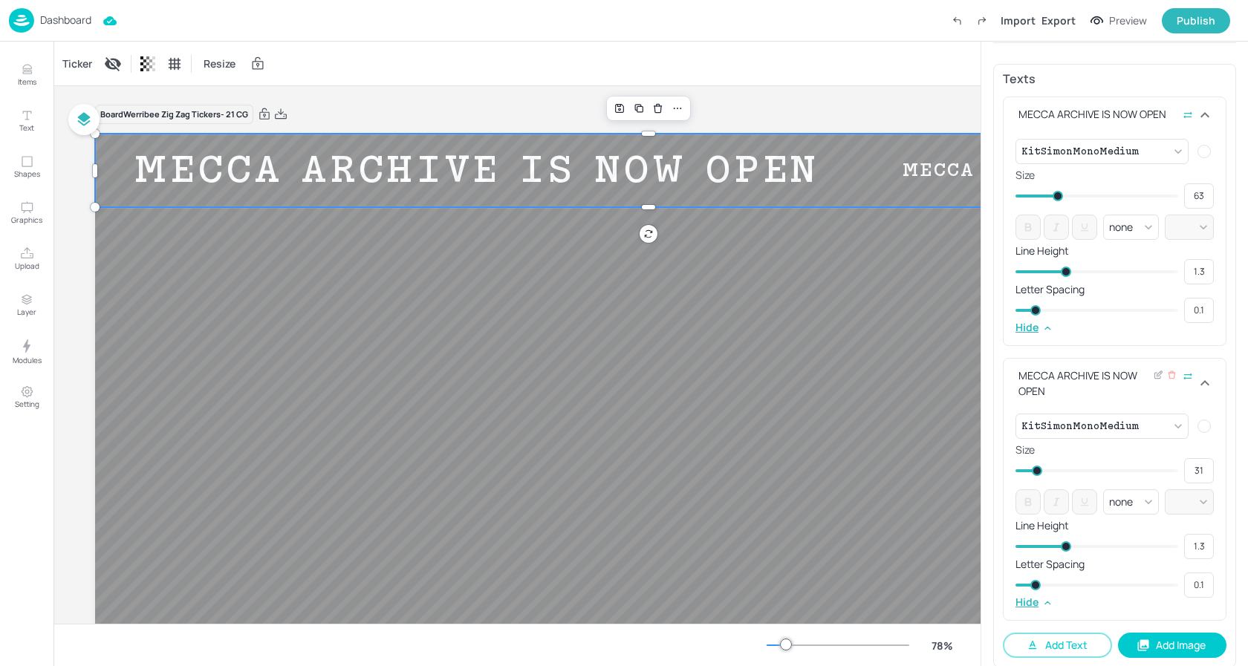
type input "32"
type input "33"
type input "37"
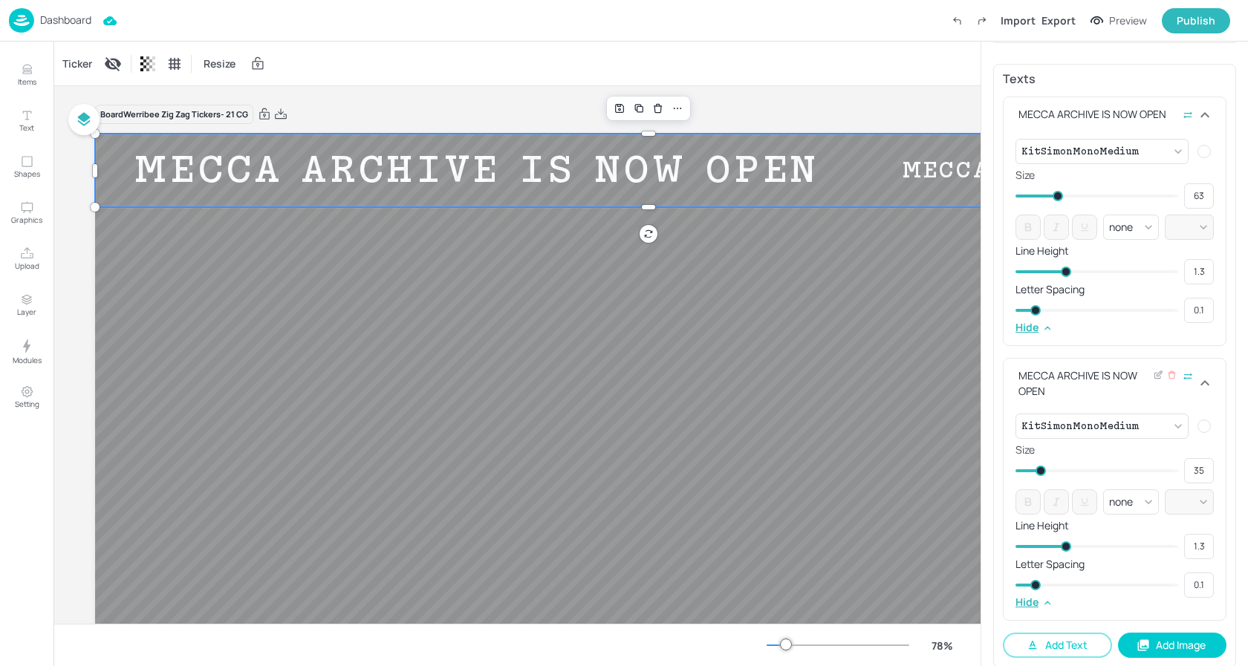
type input "37"
type input "38"
type input "39"
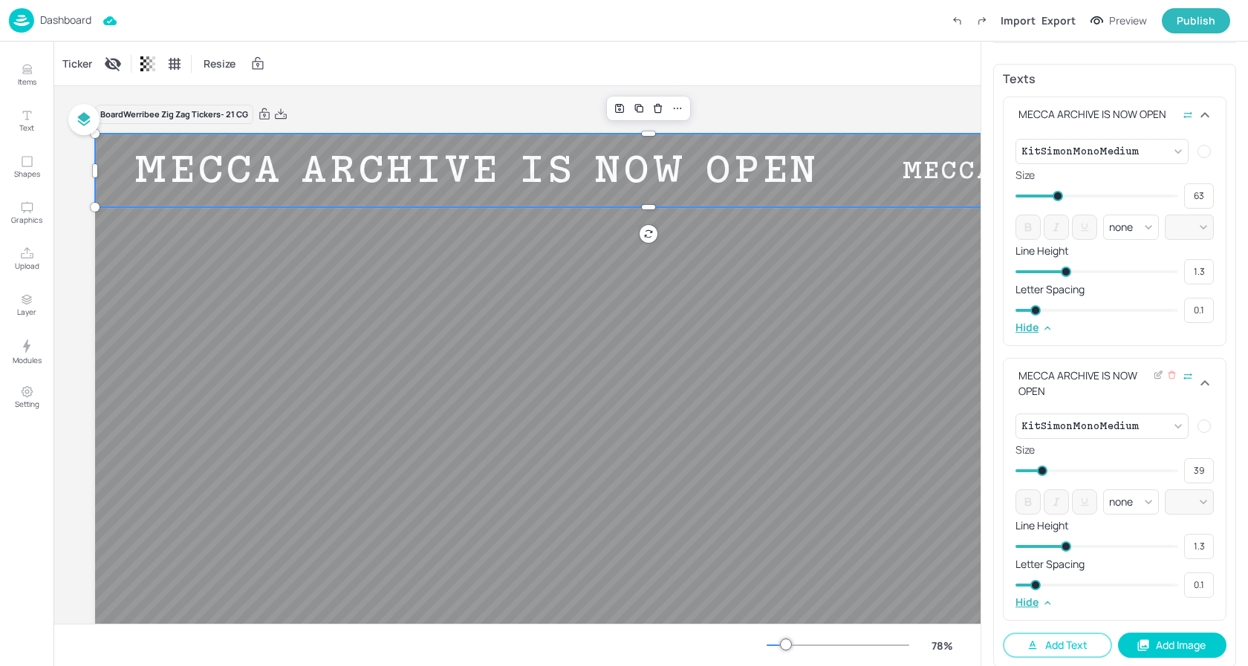
type input "42"
type input "43"
type input "46"
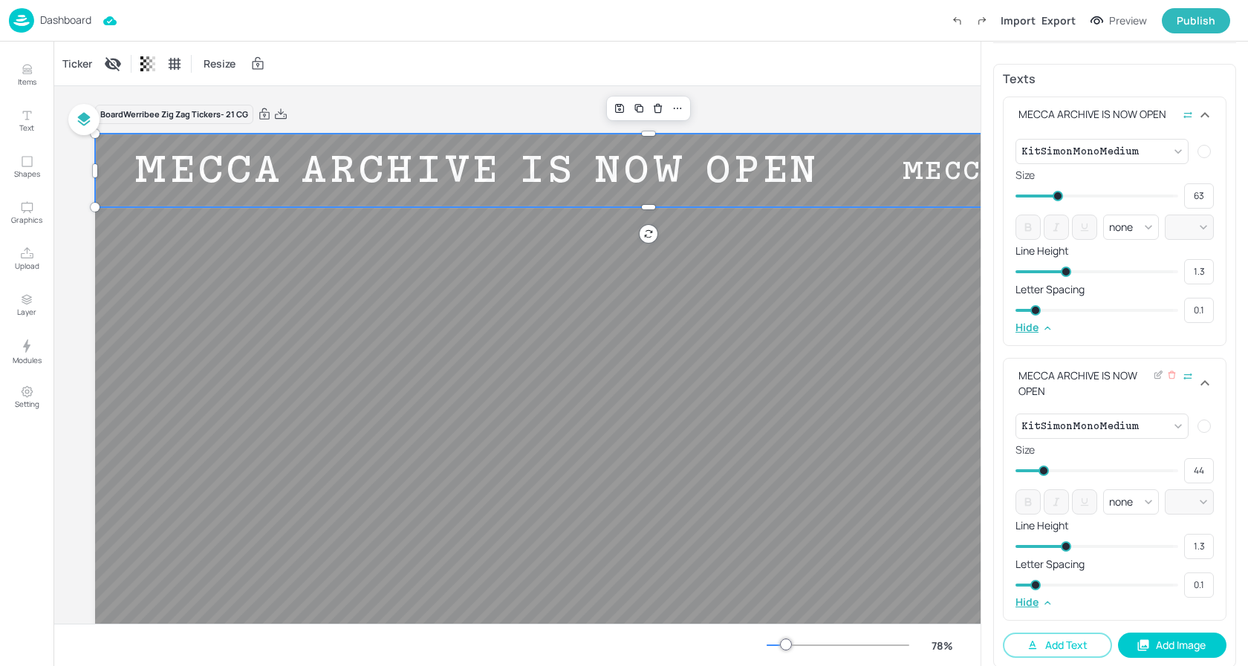
type input "46"
type input "47"
type input "49"
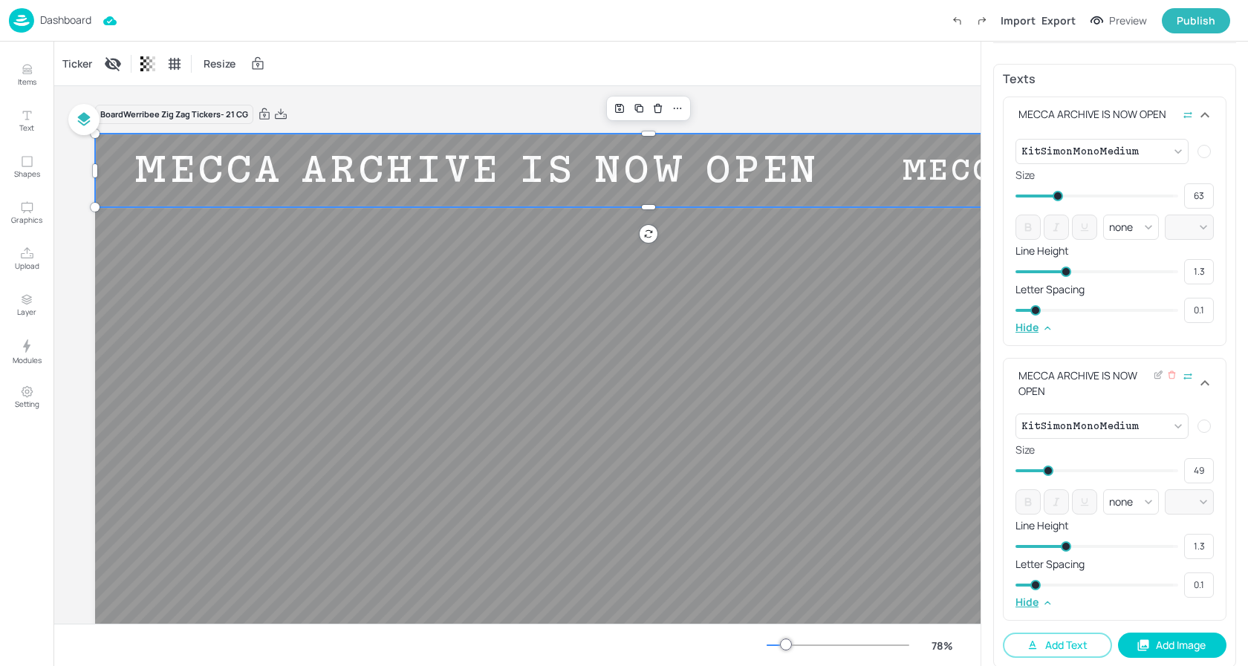
type input "50"
type input "51"
type input "52"
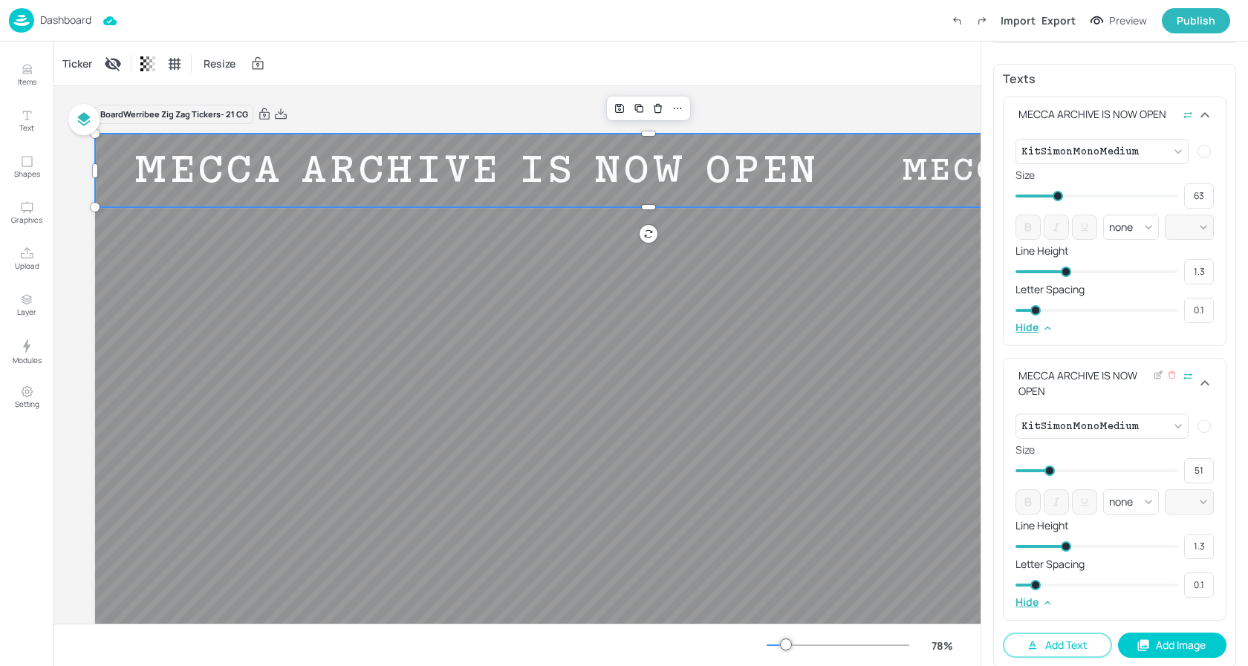
type input "52"
type input "53"
type input "55"
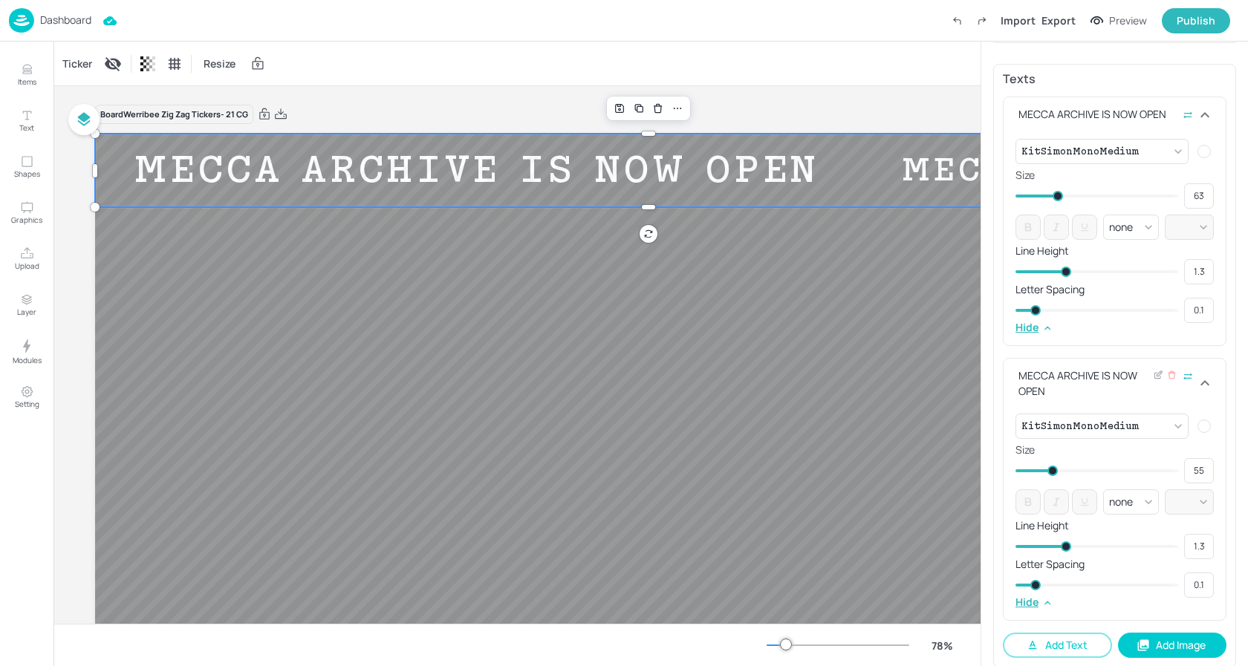
type input "57"
type input "58"
type input "59"
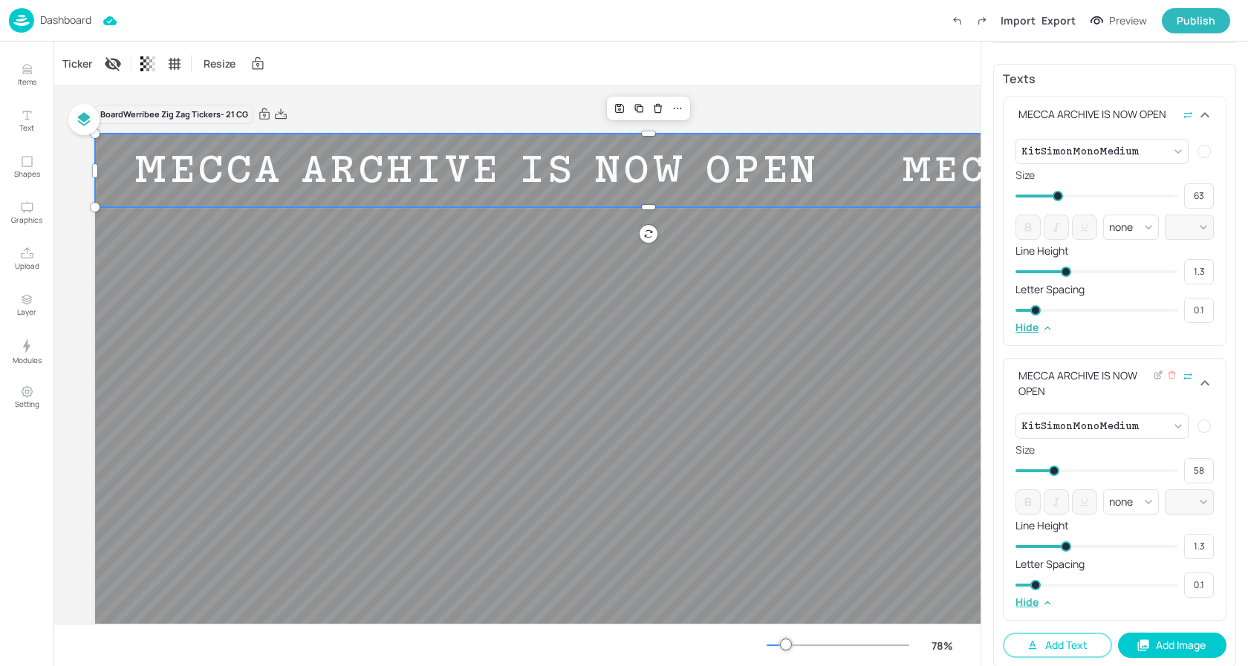
type input "59"
type input "60"
type input "62"
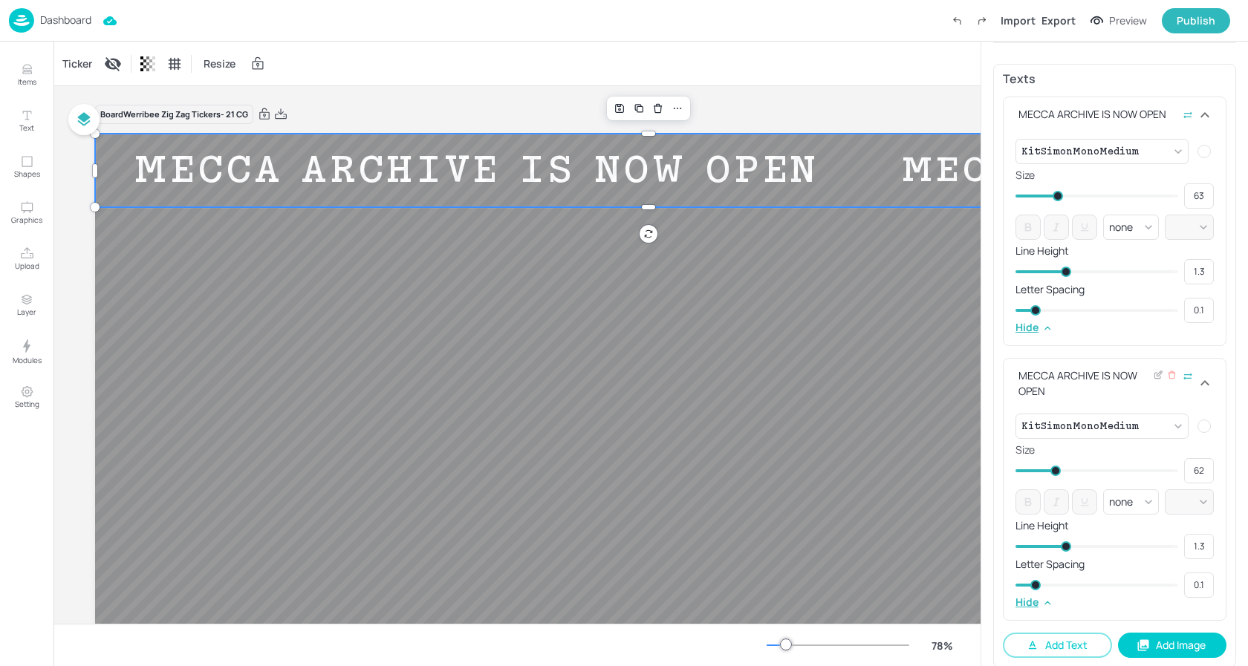
type input "63"
drag, startPoint x: 1024, startPoint y: 468, endPoint x: 1056, endPoint y: 467, distance: 31.9
click at [1056, 467] on span at bounding box center [1057, 471] width 10 height 10
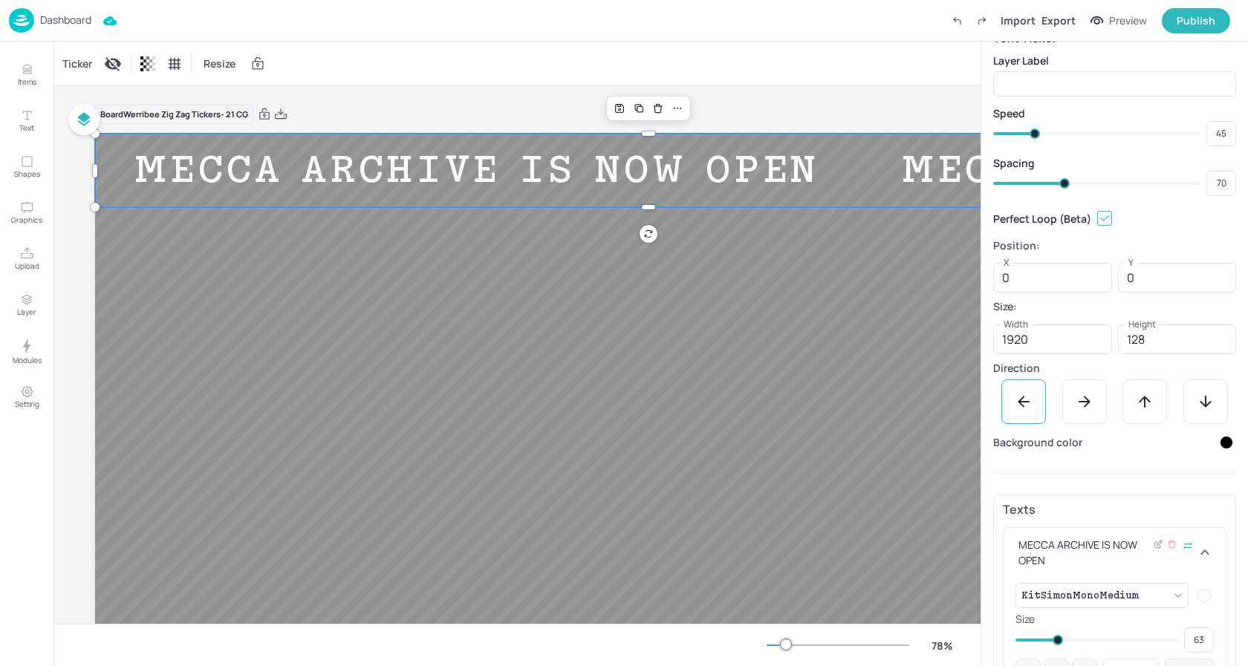
scroll to position [0, 0]
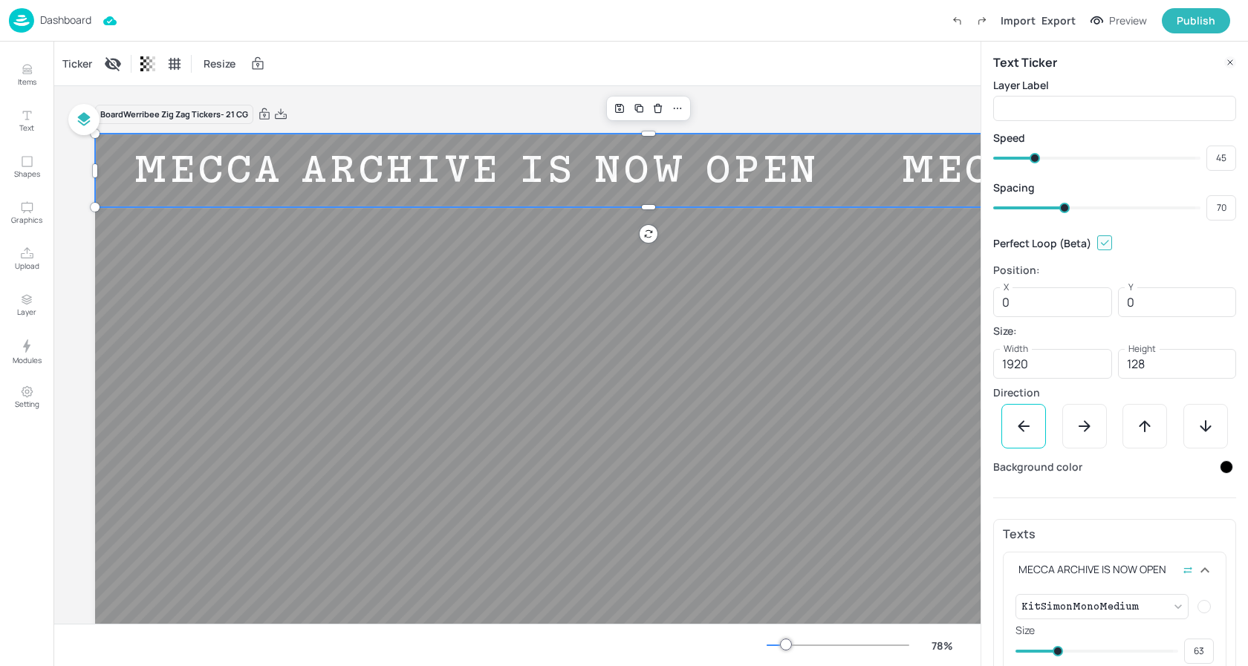
type input "68"
type input "67"
type input "66"
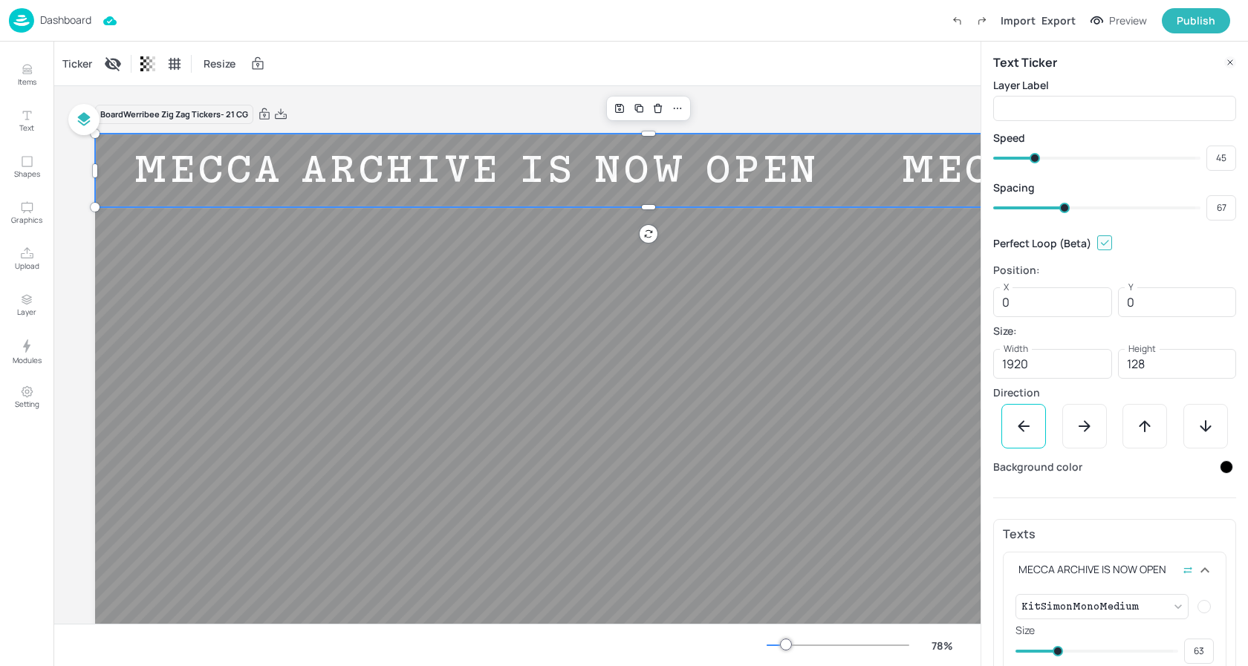
type input "66"
type input "65"
type input "64"
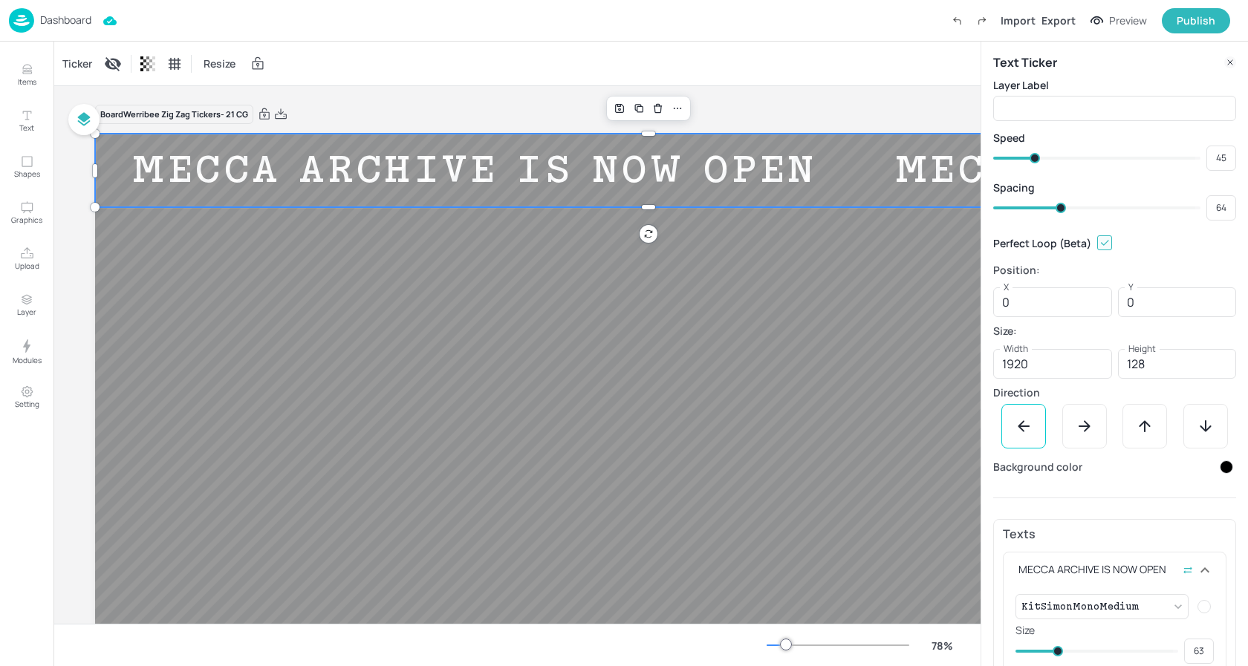
type input "60"
type input "62"
type input "57"
type input "60"
type input "54"
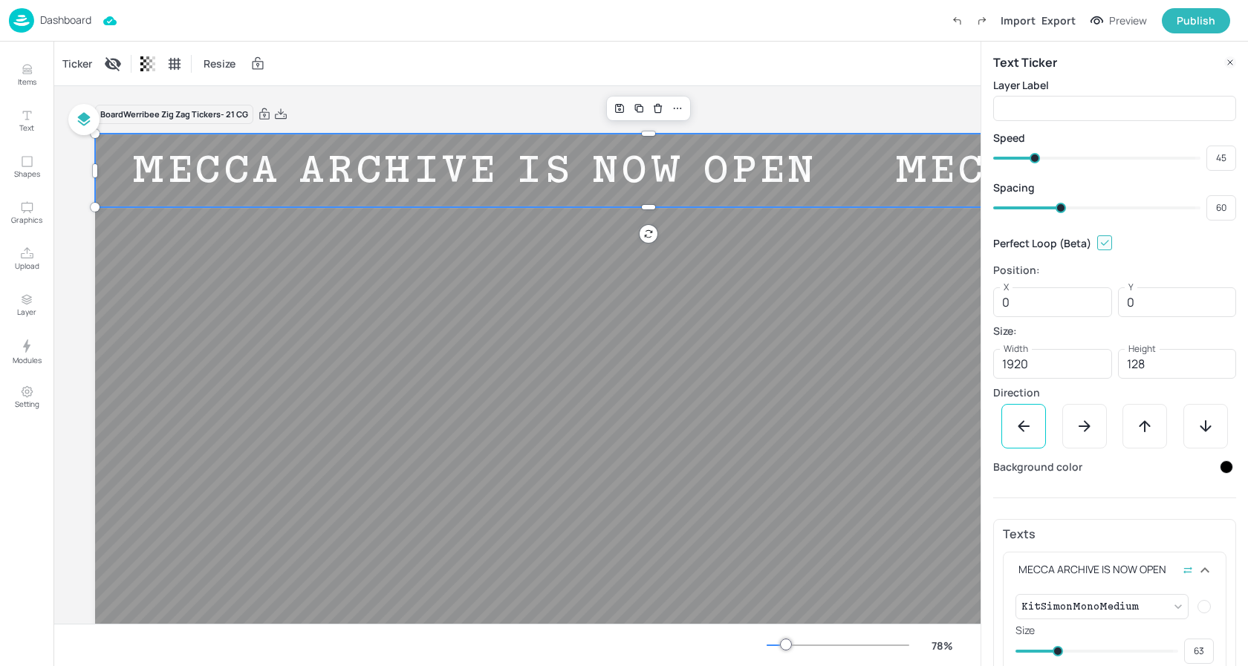
type input "57"
type input "52"
type input "54"
type input "47"
type input "52"
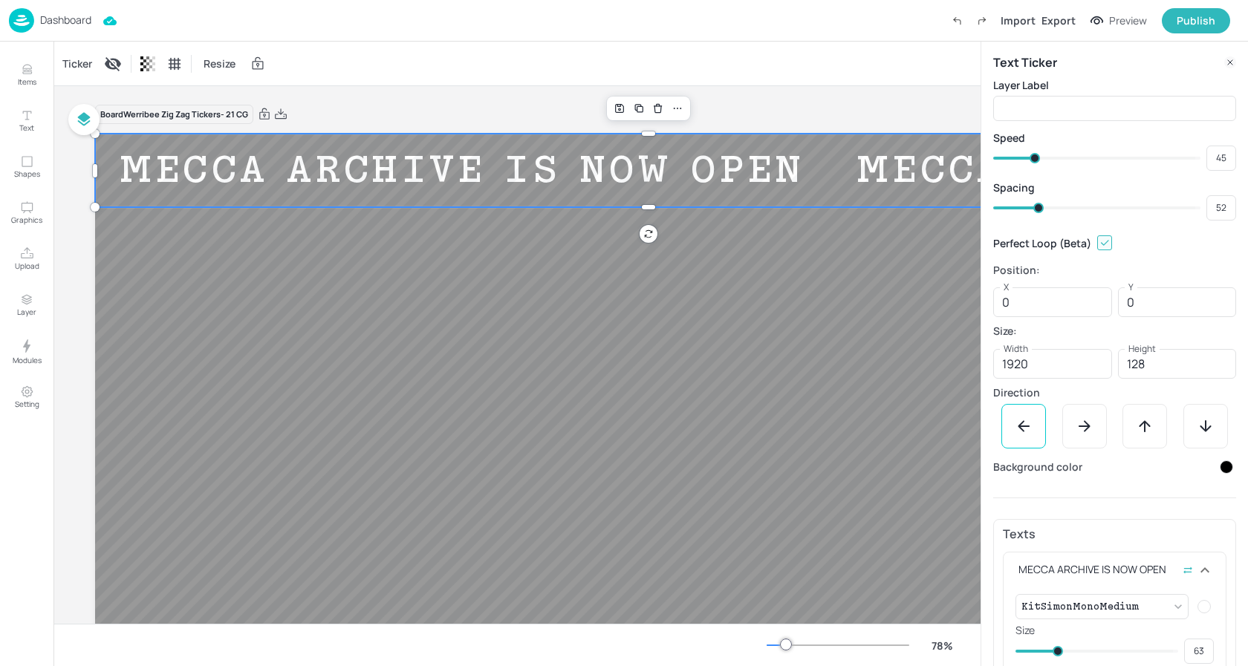
type input "44"
type input "47"
type input "38"
type input "44"
type input "36"
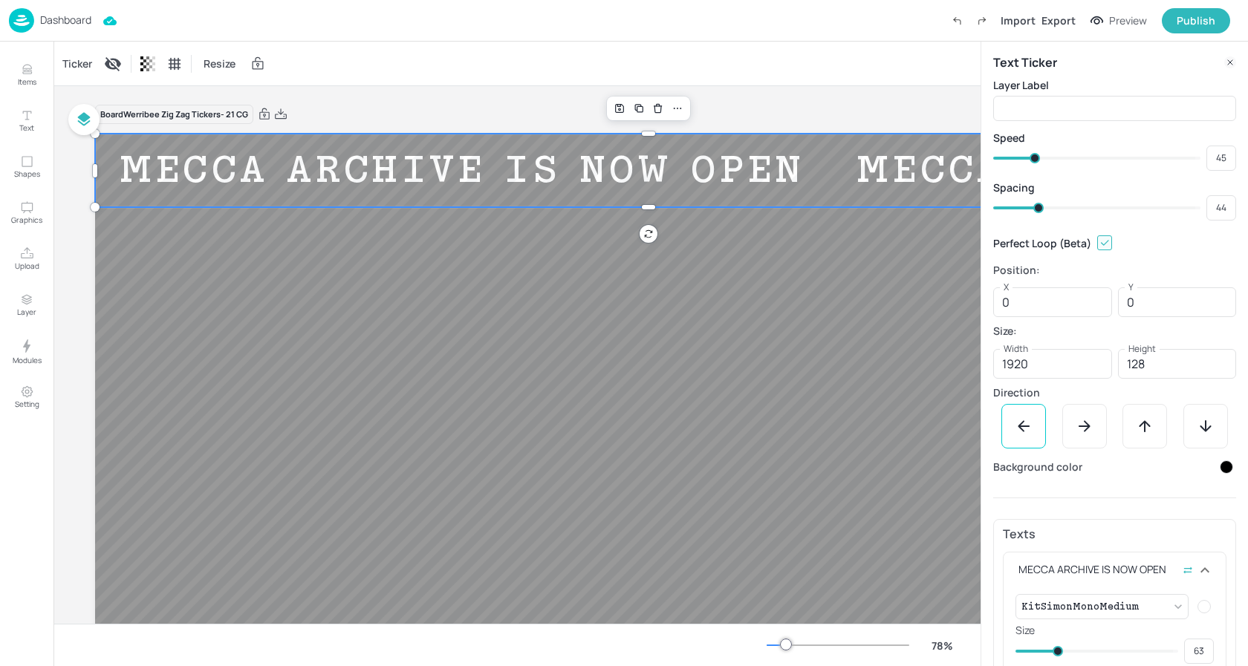
type input "38"
type input "31"
type input "36"
type input "30"
type input "31"
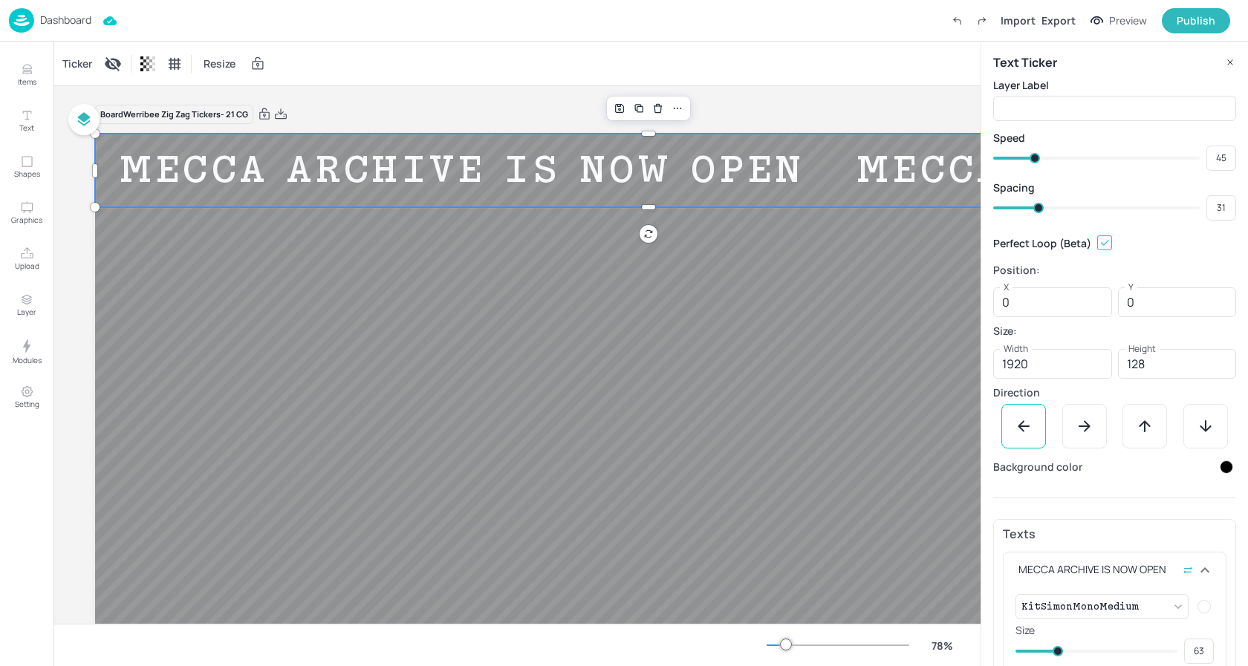
type input "28"
type input "30"
type input "27"
type input "31"
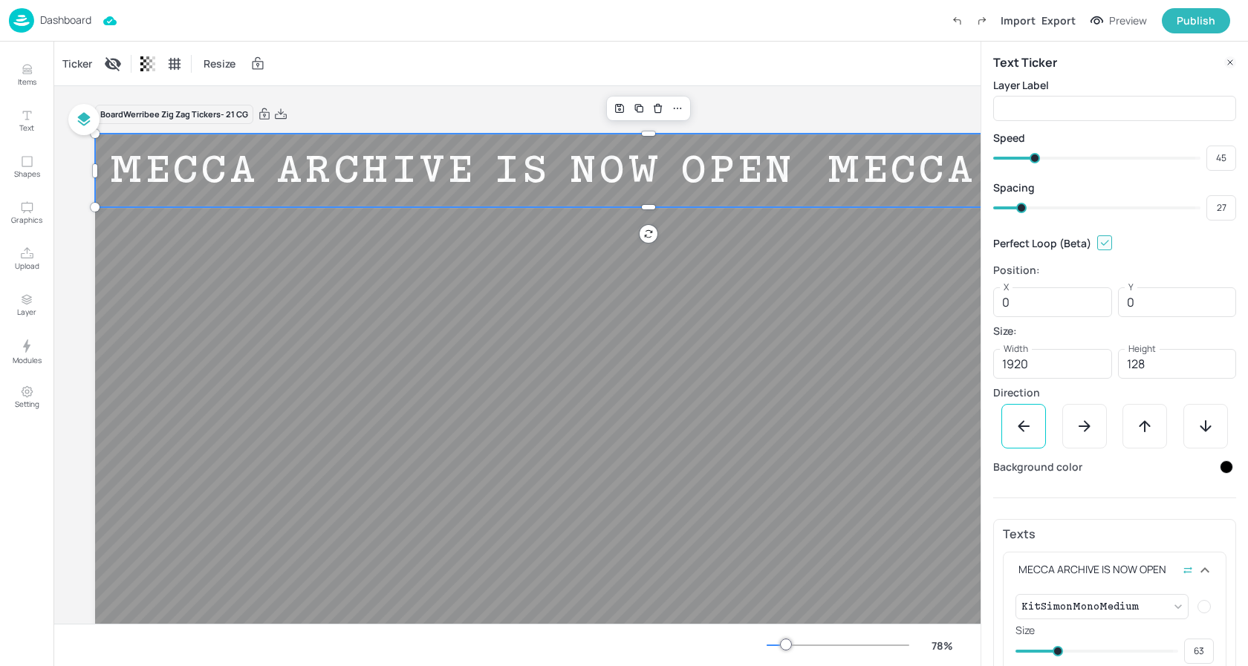
type input "28"
type input "43"
type input "31"
type input "49"
type input "43"
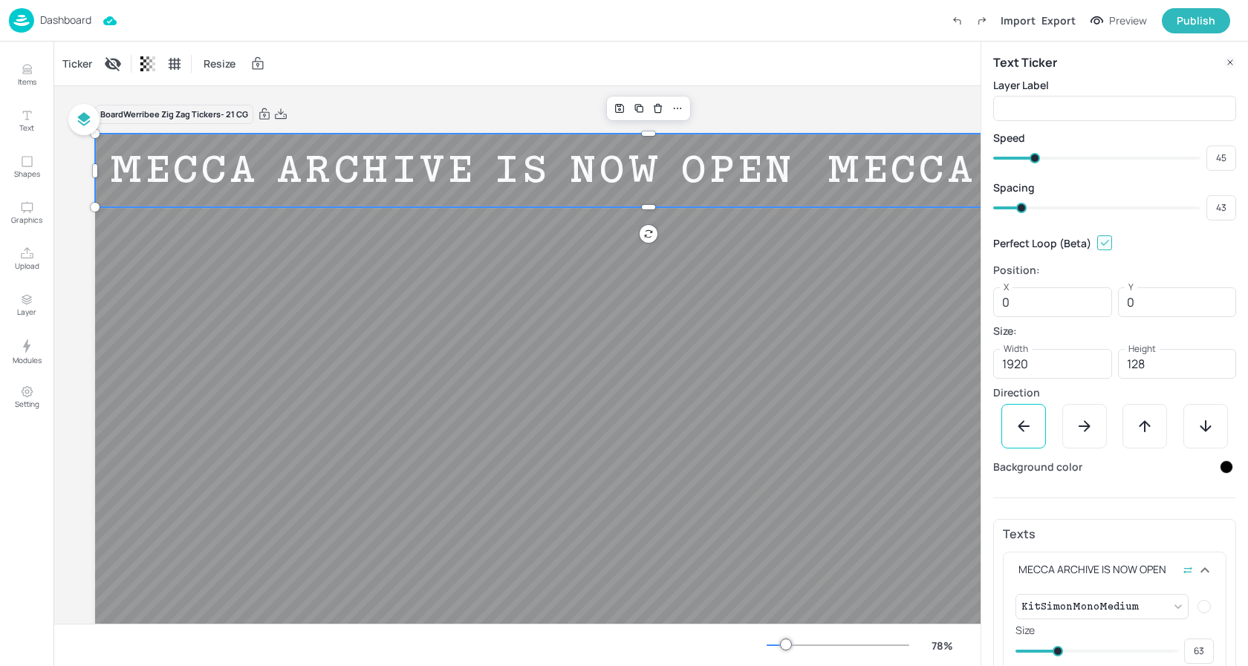
type input "53"
type input "49"
type input "65"
type input "67"
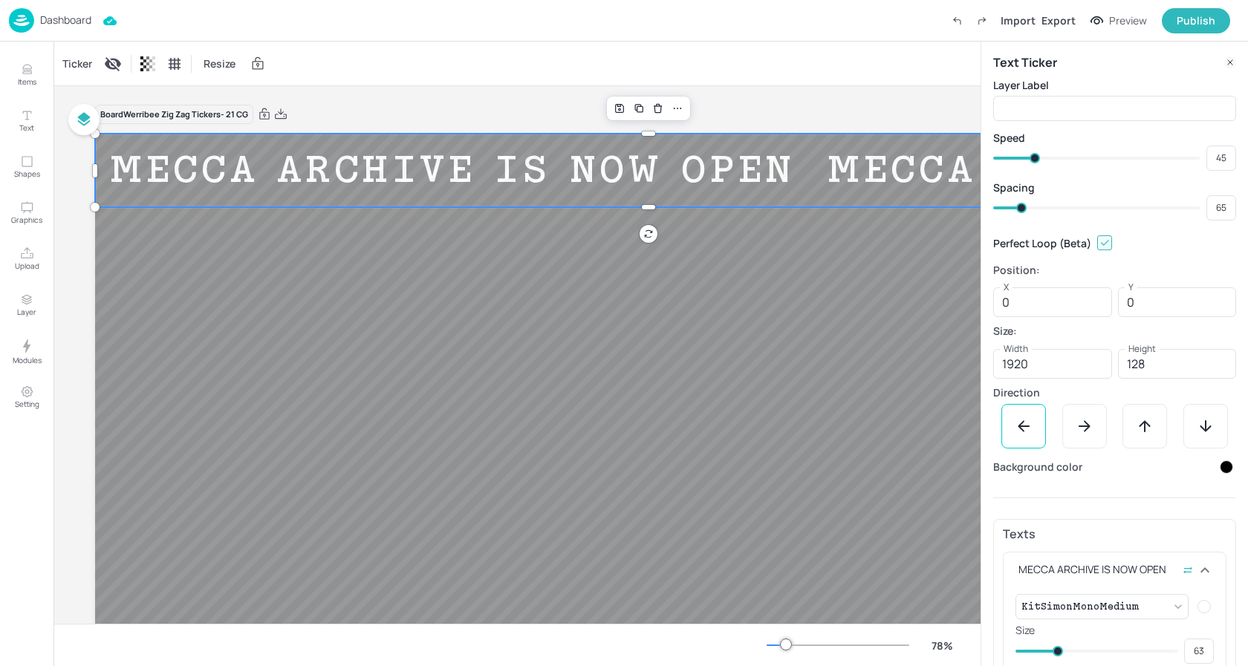
type input "67"
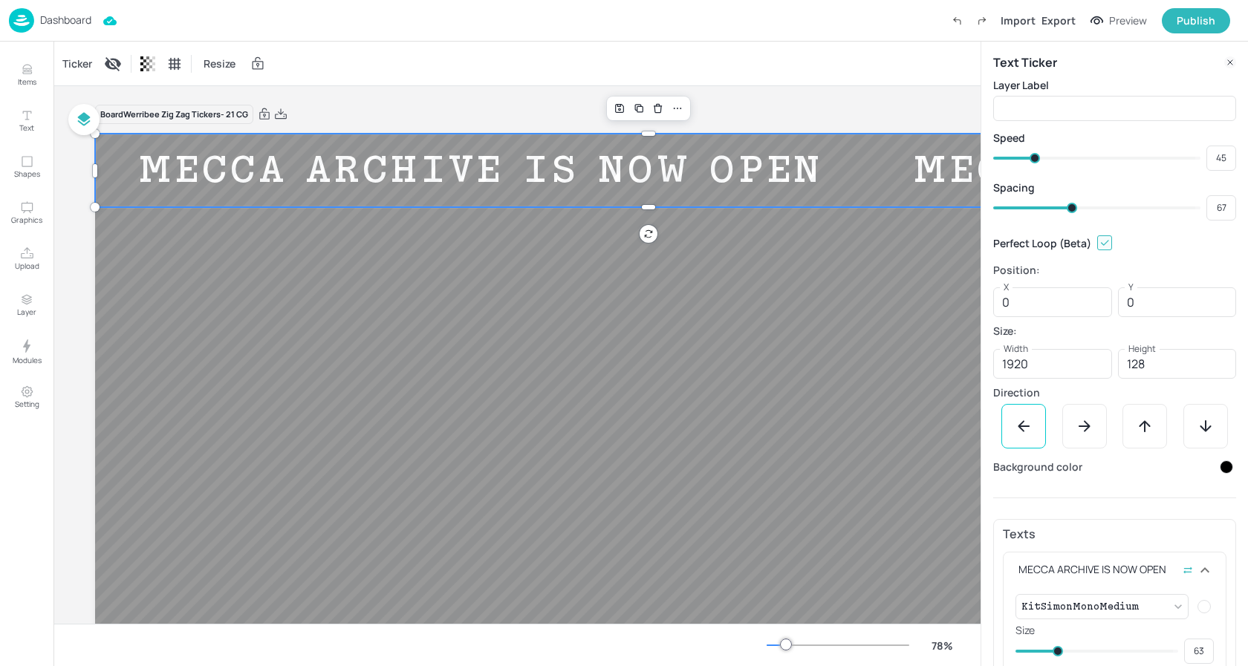
type input "77"
type input "71"
type input "80"
type input "77"
type input "82"
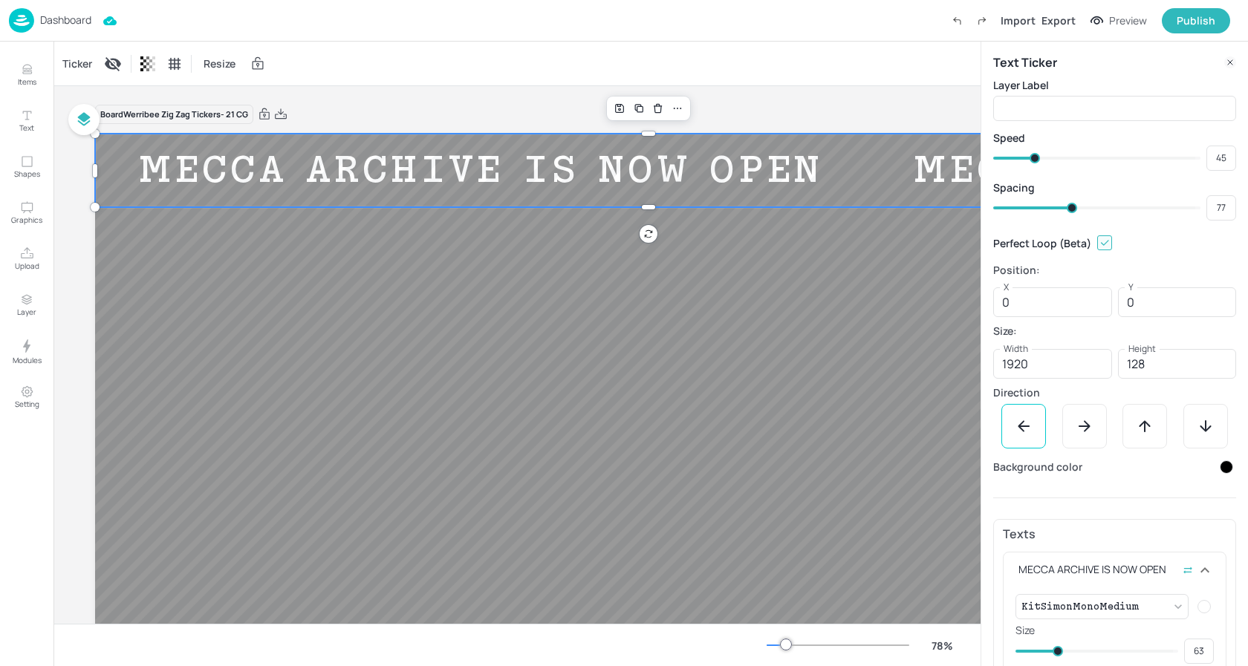
type input "80"
type input "86"
type input "82"
type input "87"
type input "86"
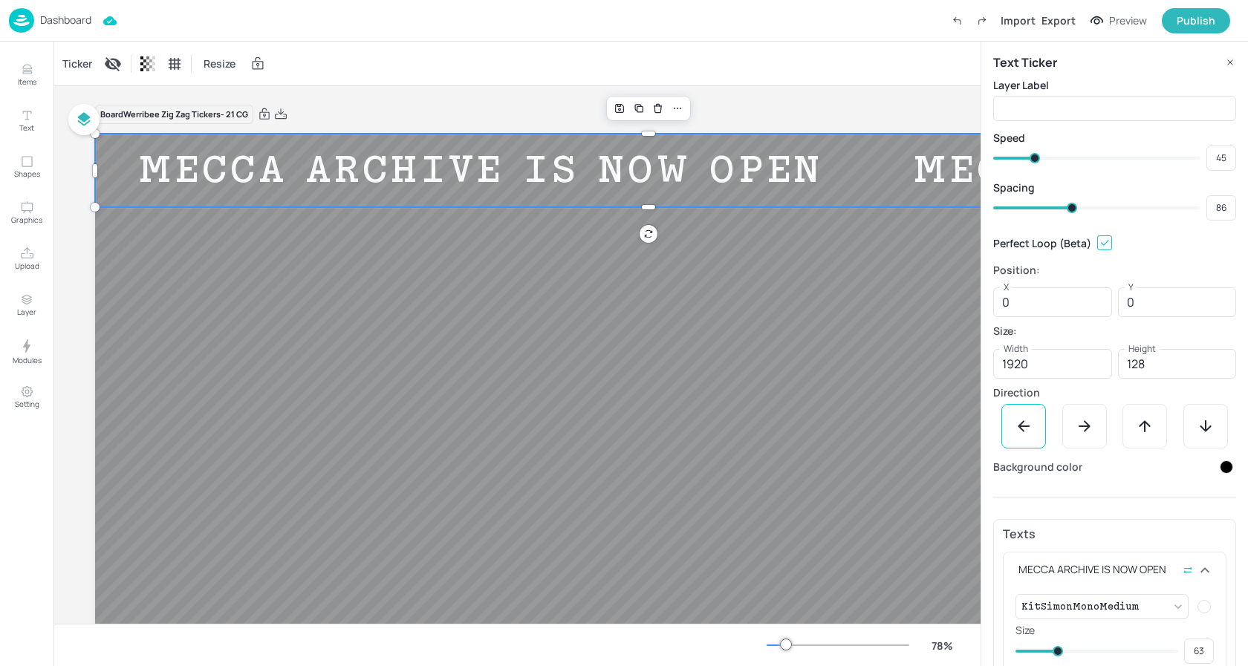
type input "91"
type input "87"
type input "93"
type input "91"
type input "96"
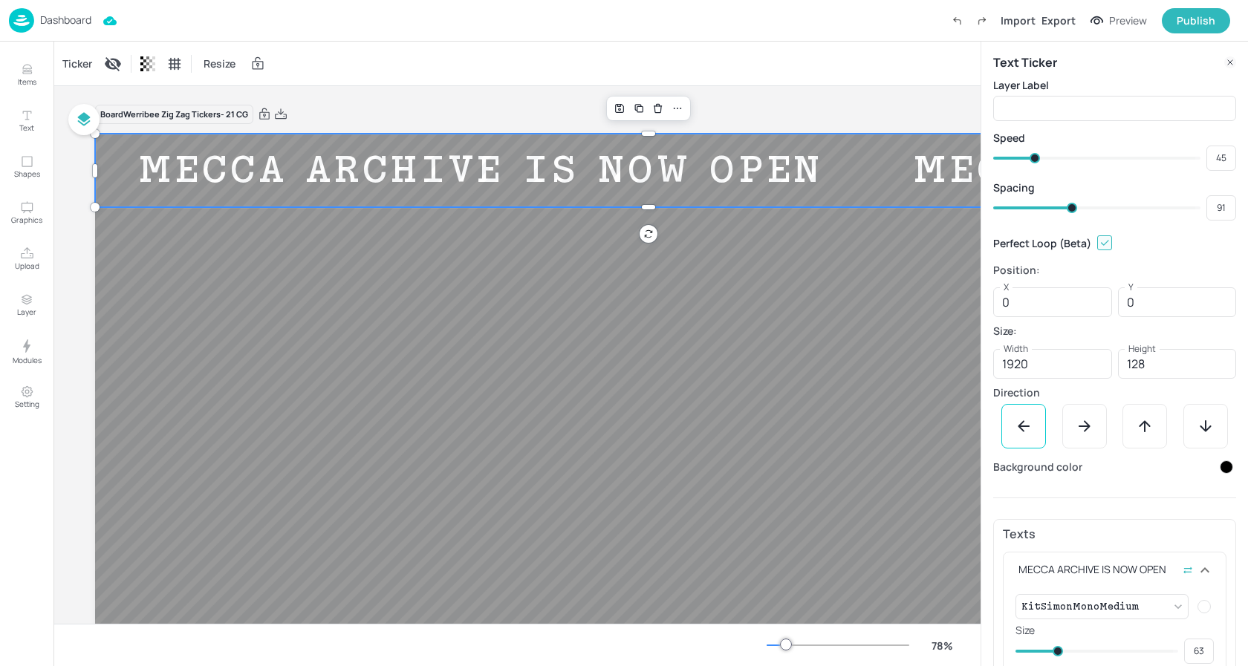
type input "93"
type input "99"
type input "100"
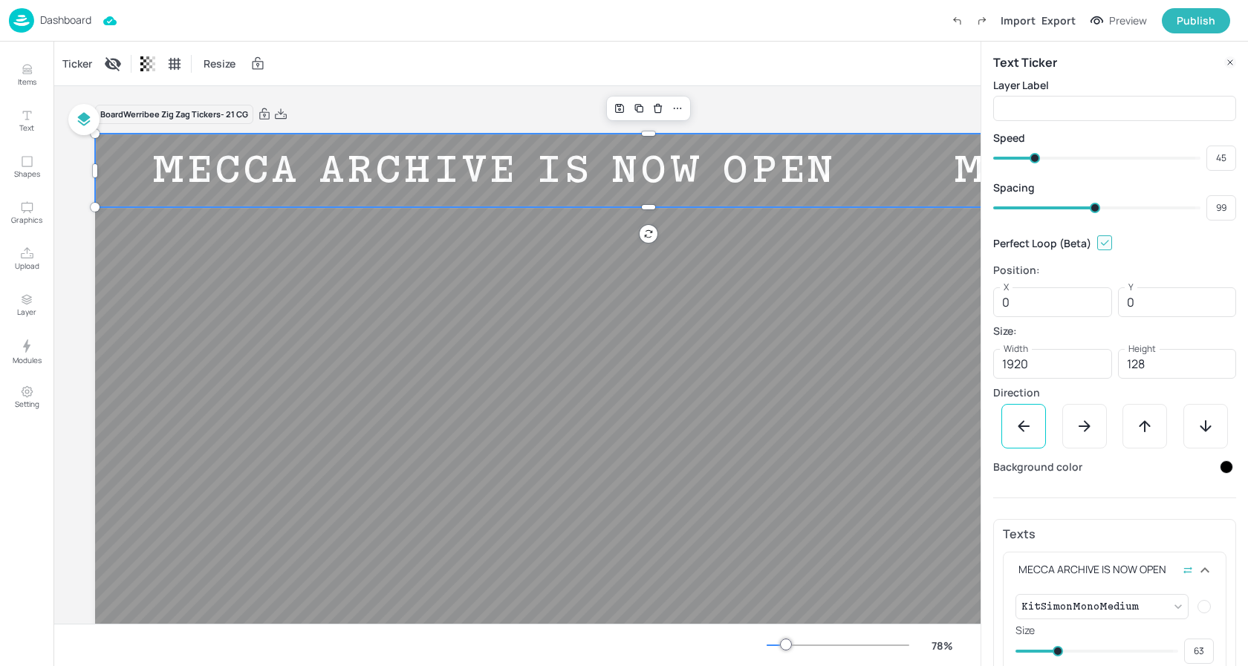
type input "100"
type input "102"
type input "101"
type input "105"
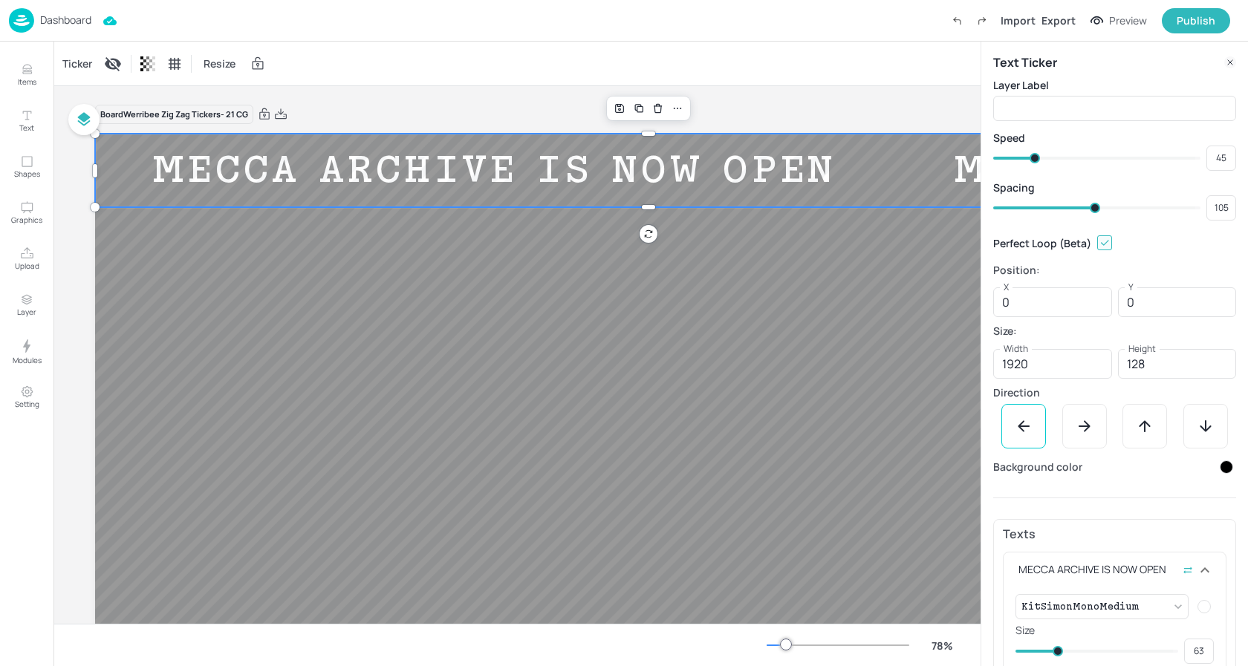
type input "108"
type input "109"
type input "111"
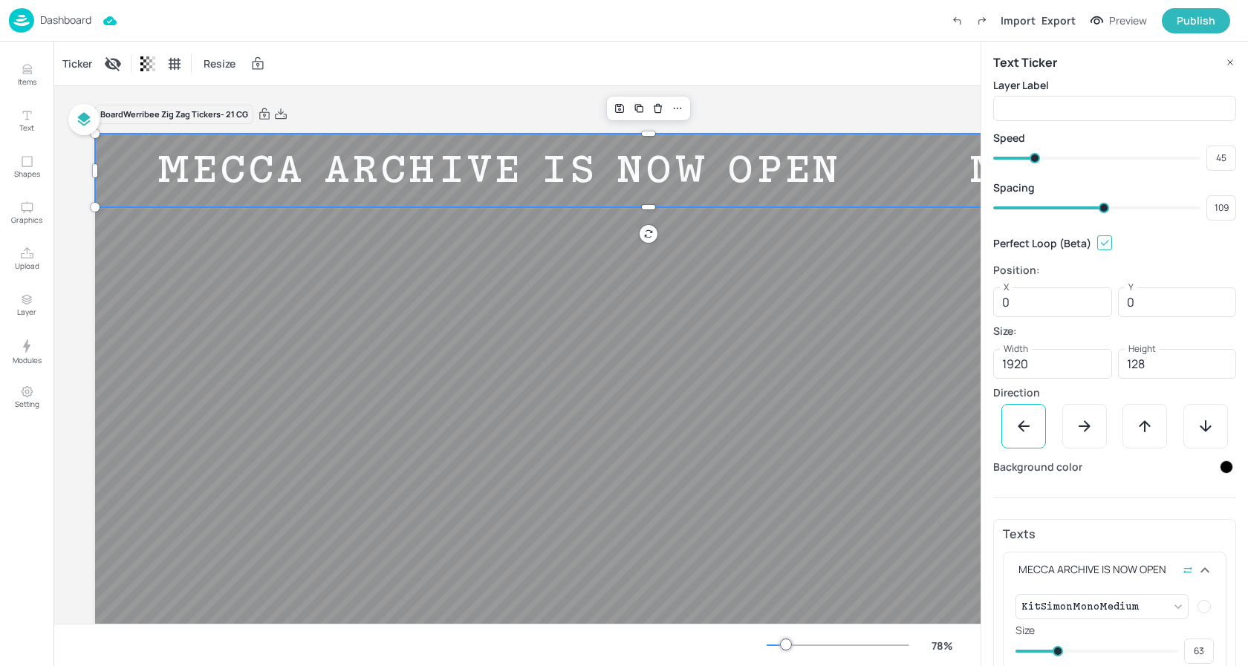
type input "110"
type input "112"
type input "111"
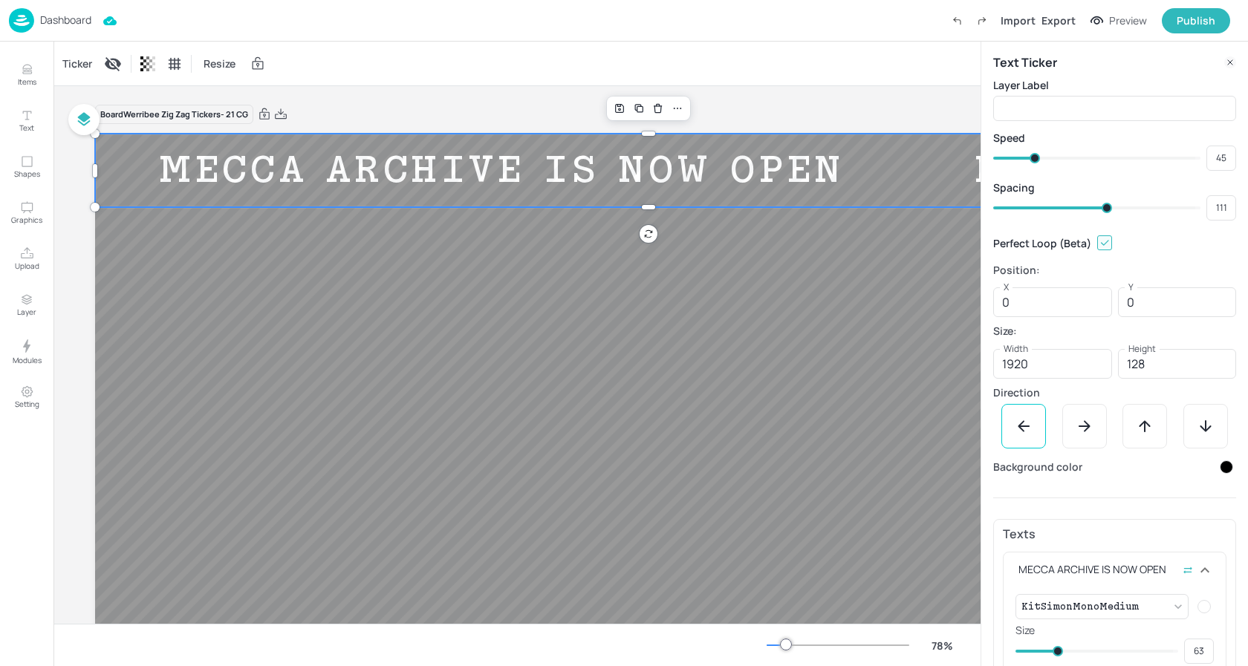
type input "107"
type input "105"
drag, startPoint x: 1062, startPoint y: 205, endPoint x: 1098, endPoint y: 206, distance: 35.7
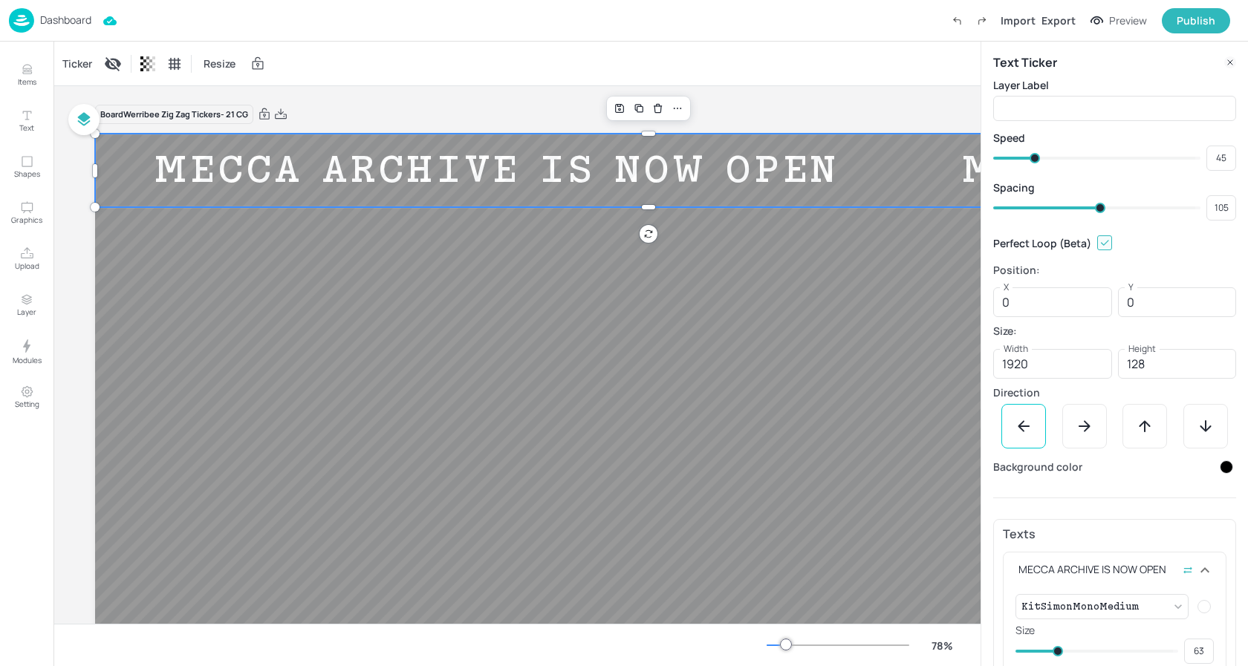
click at [1098, 206] on span at bounding box center [1100, 208] width 10 height 10
click at [74, 16] on p "Dashboard" at bounding box center [65, 20] width 51 height 10
click at [68, 20] on p "Dashboard" at bounding box center [65, 20] width 51 height 10
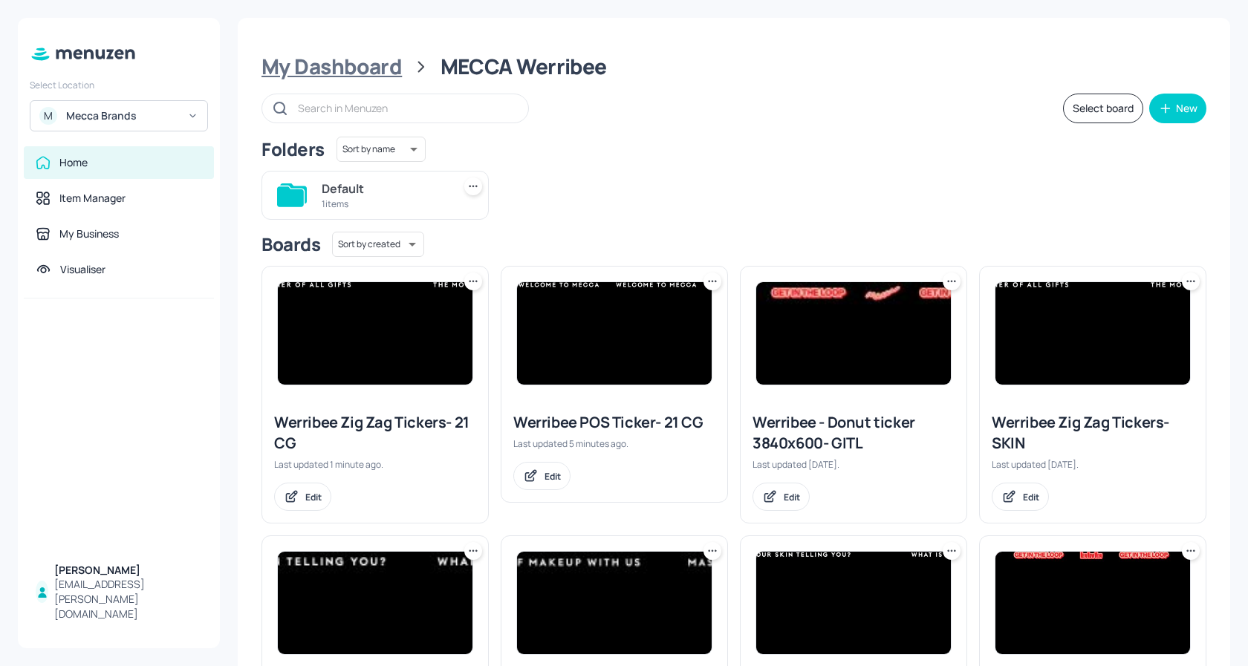
click at [344, 71] on div "My Dashboard" at bounding box center [331, 66] width 140 height 27
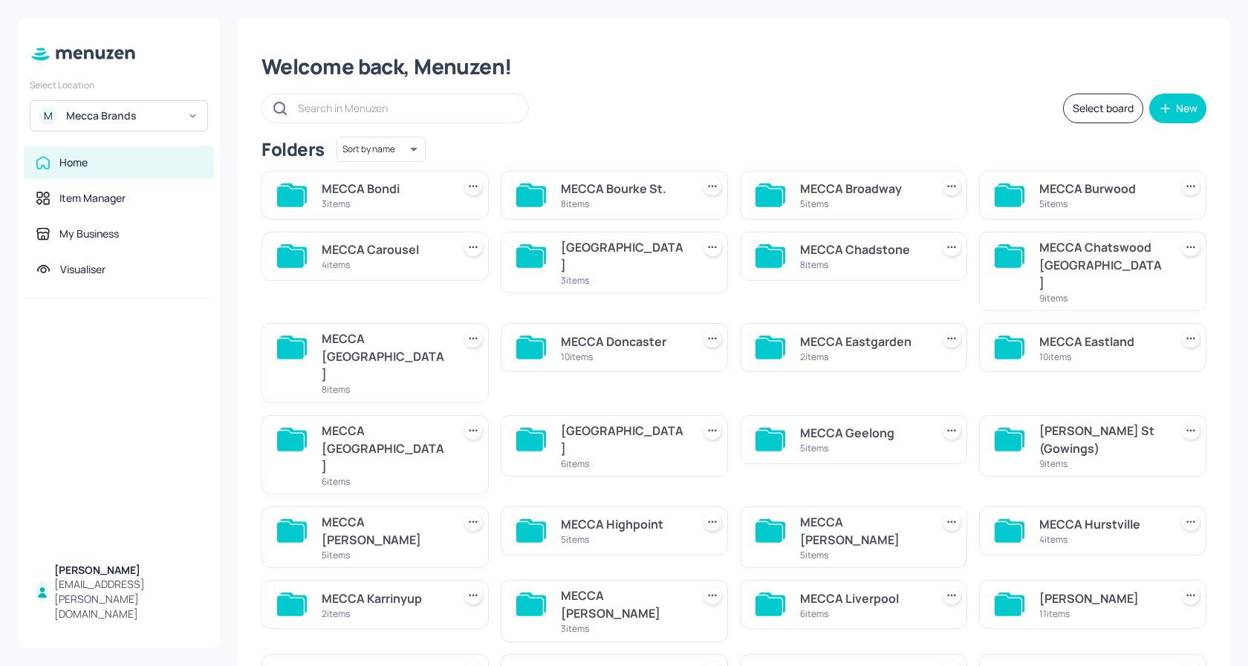
click at [391, 201] on div "3 items" at bounding box center [384, 204] width 125 height 13
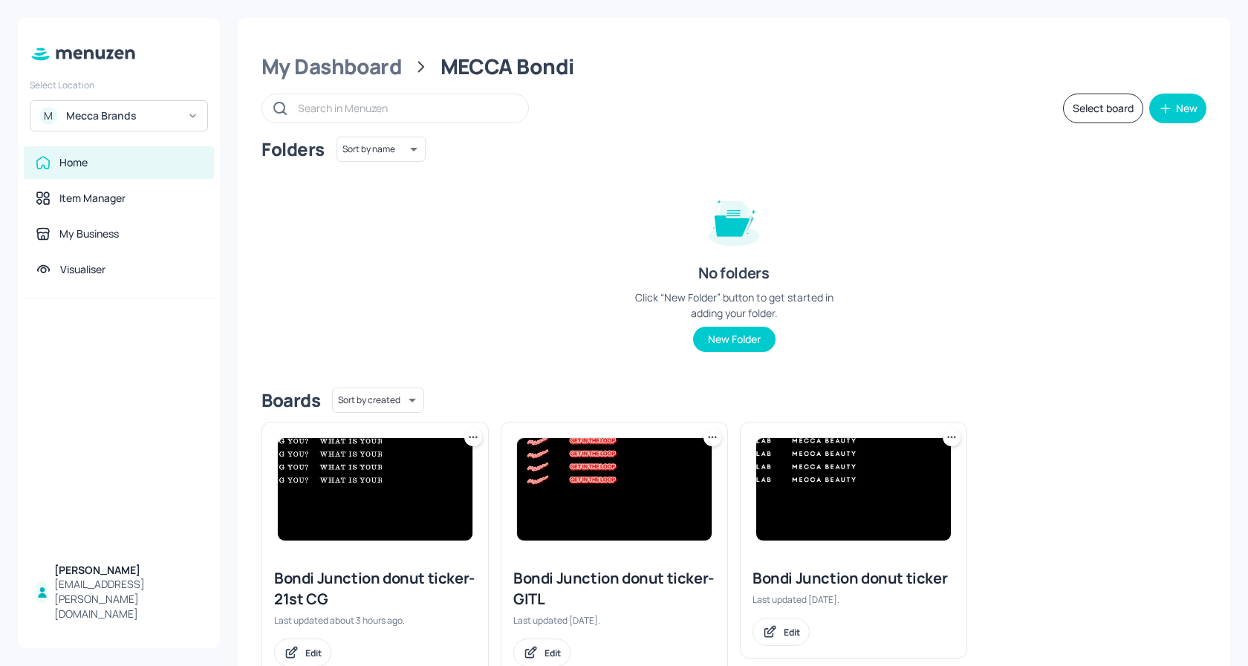
scroll to position [49, 0]
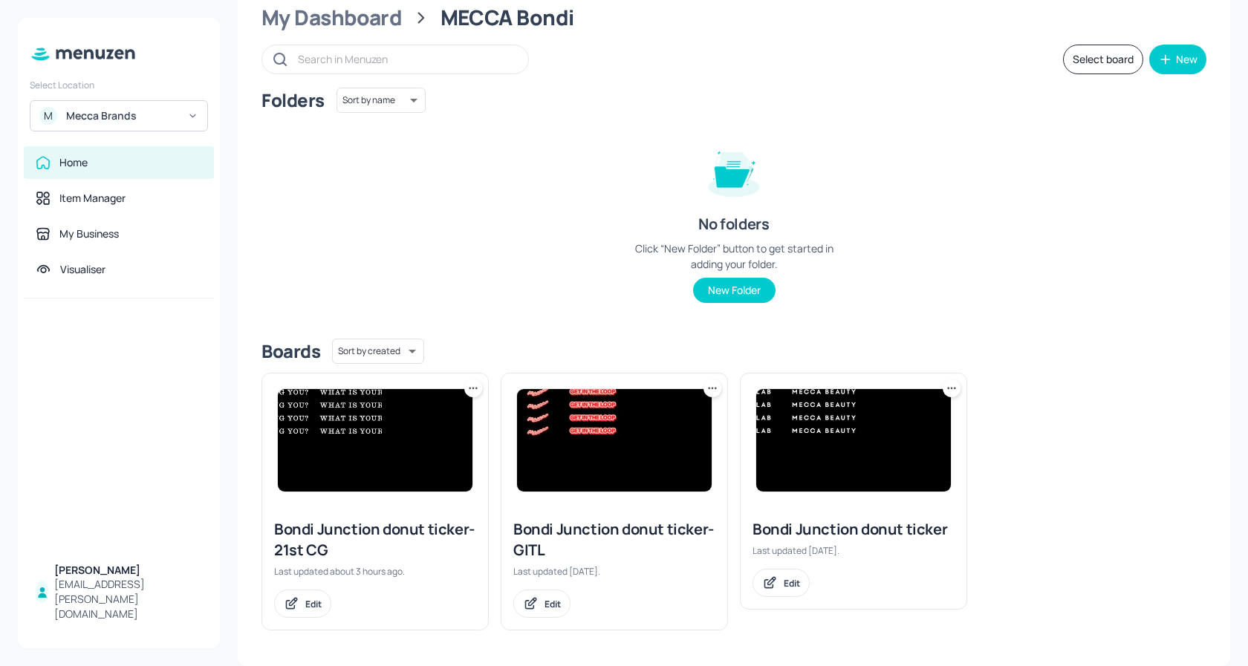
click at [370, 449] on img at bounding box center [375, 440] width 195 height 102
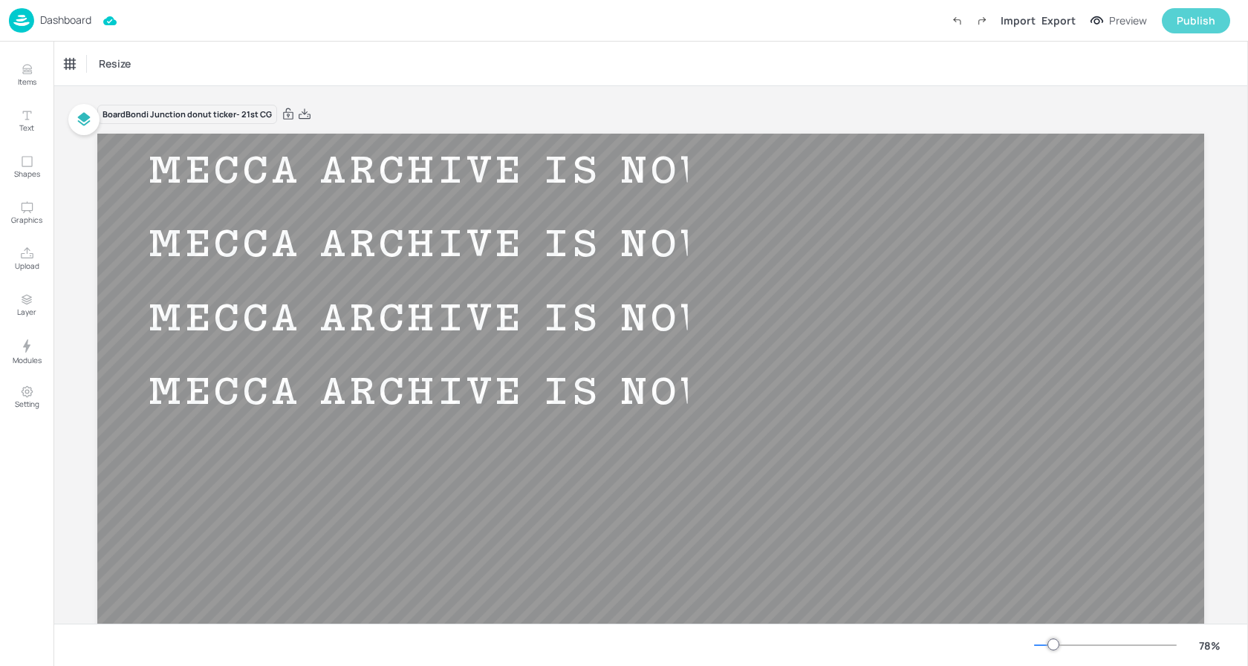
click at [1190, 18] on div "Publish" at bounding box center [1195, 21] width 39 height 16
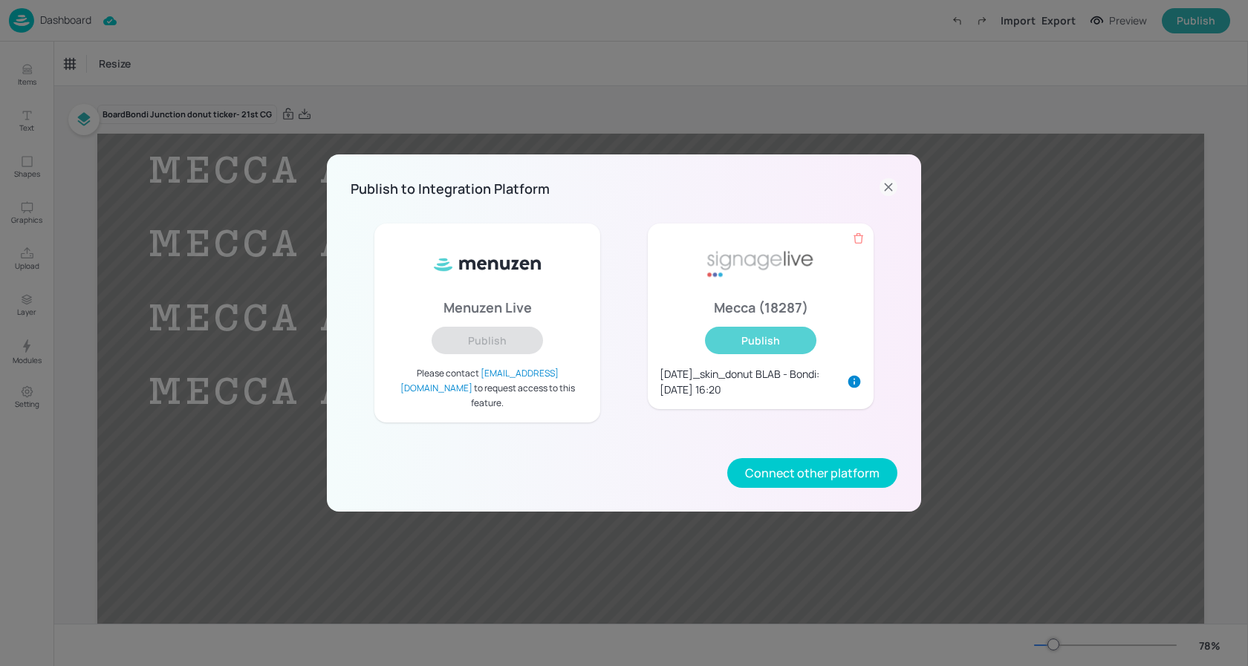
click at [787, 345] on button "Publish" at bounding box center [760, 340] width 111 height 27
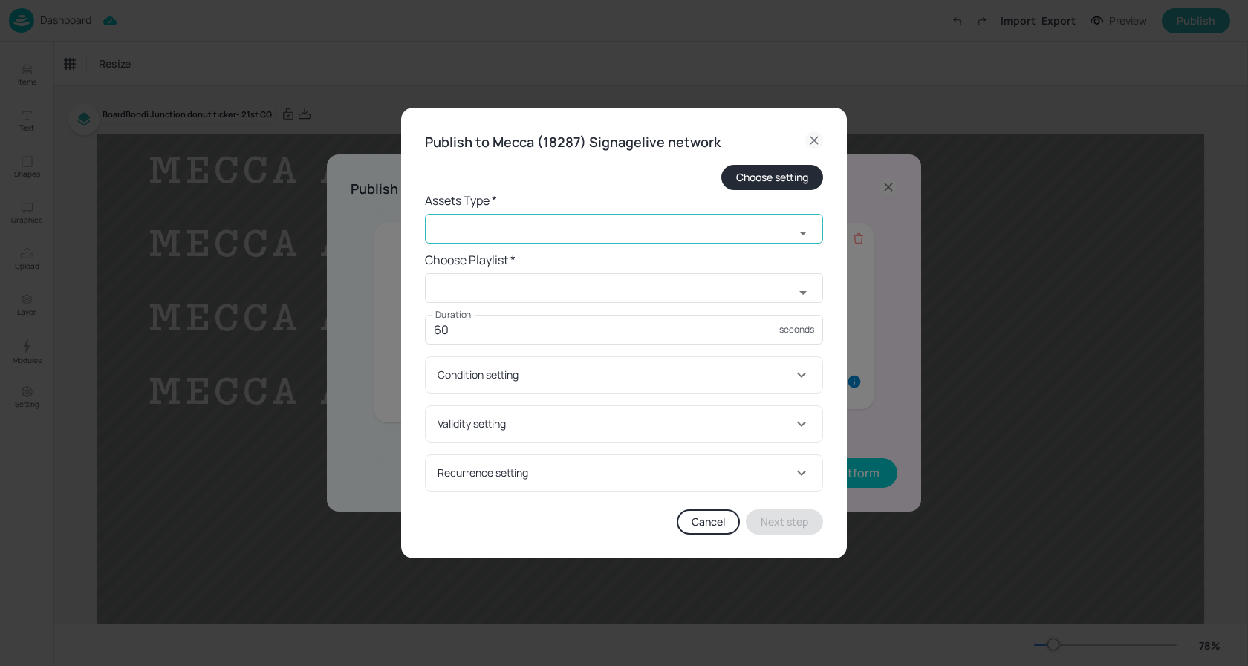
click at [492, 237] on input "text" at bounding box center [609, 229] width 369 height 30
click at [486, 267] on li "widget" at bounding box center [624, 262] width 398 height 25
type input "widget"
click at [494, 289] on input "text" at bounding box center [609, 288] width 369 height 30
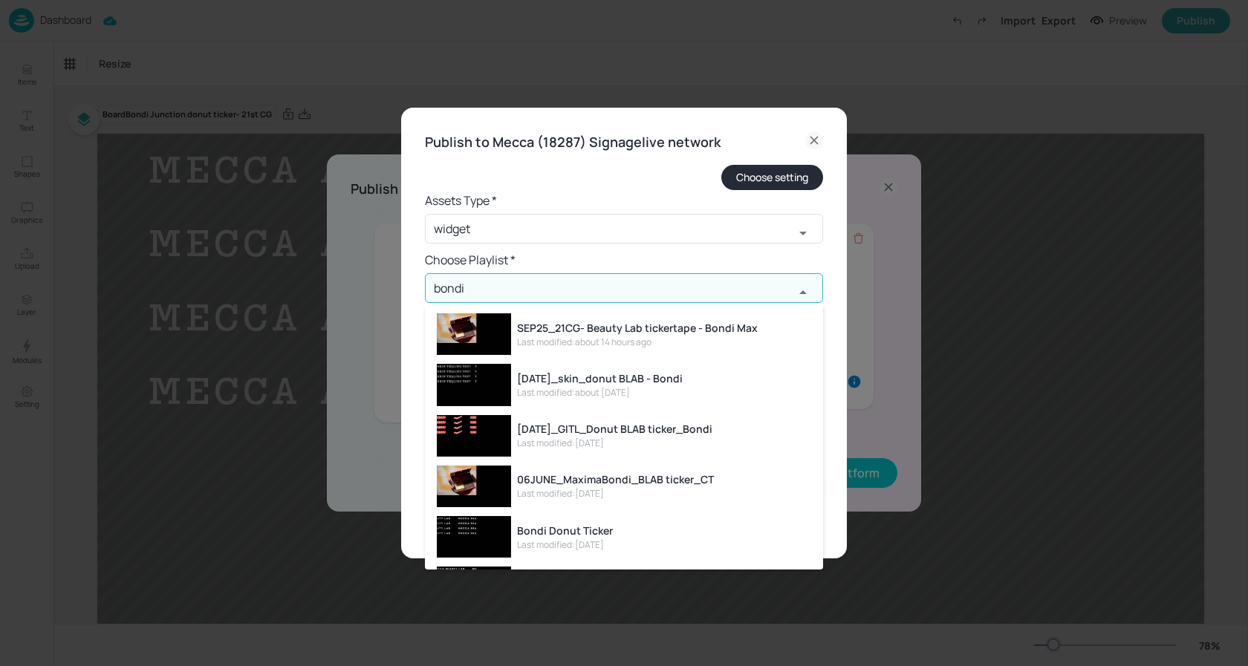
click at [599, 331] on div "SEP25_21CG- Beauty Lab tickertape - Bondi Max" at bounding box center [637, 328] width 241 height 16
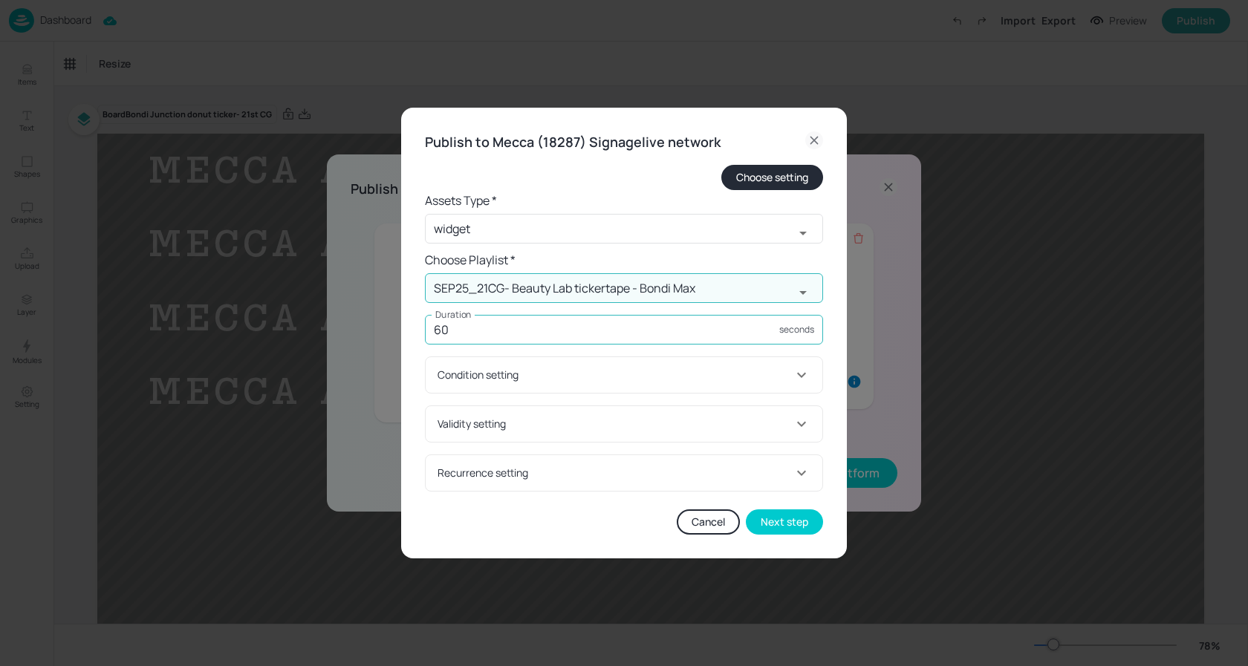
type input "SEP25_21CG- Beauty Lab tickertape - Bondi Max"
click at [547, 338] on input "60" at bounding box center [602, 330] width 354 height 30
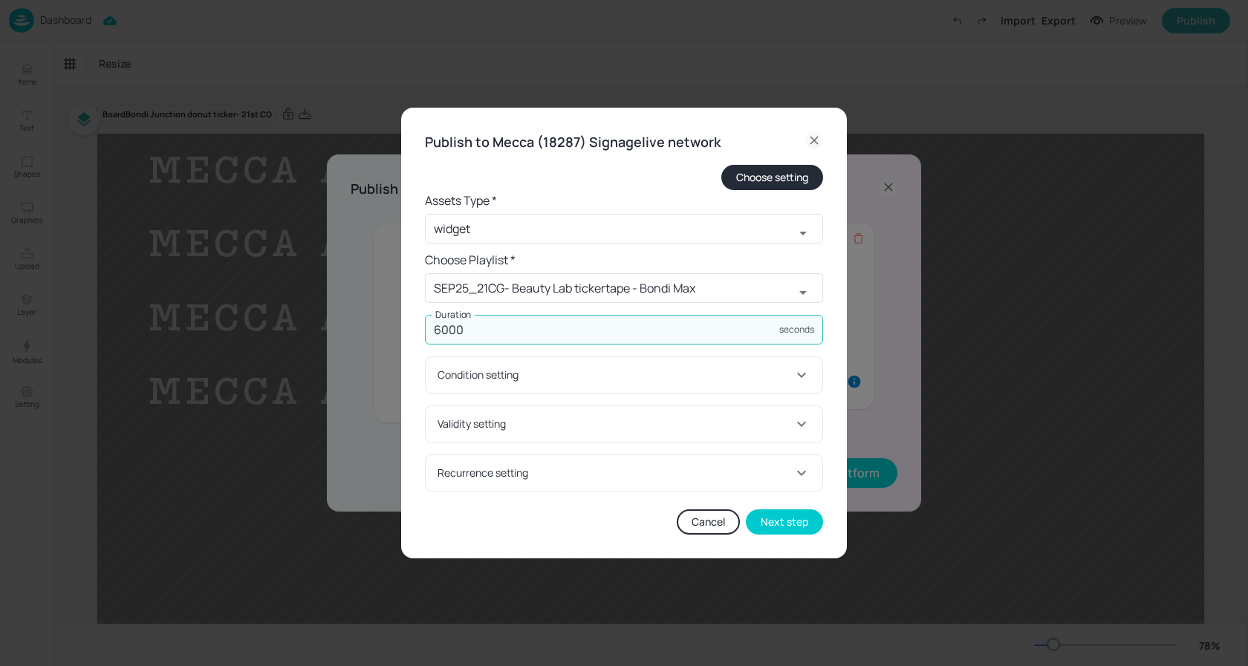
type input "6000"
click at [786, 536] on div "Publish to Mecca (18287) Signagelive network Choose setting Assets Type * widge…" at bounding box center [624, 333] width 446 height 451
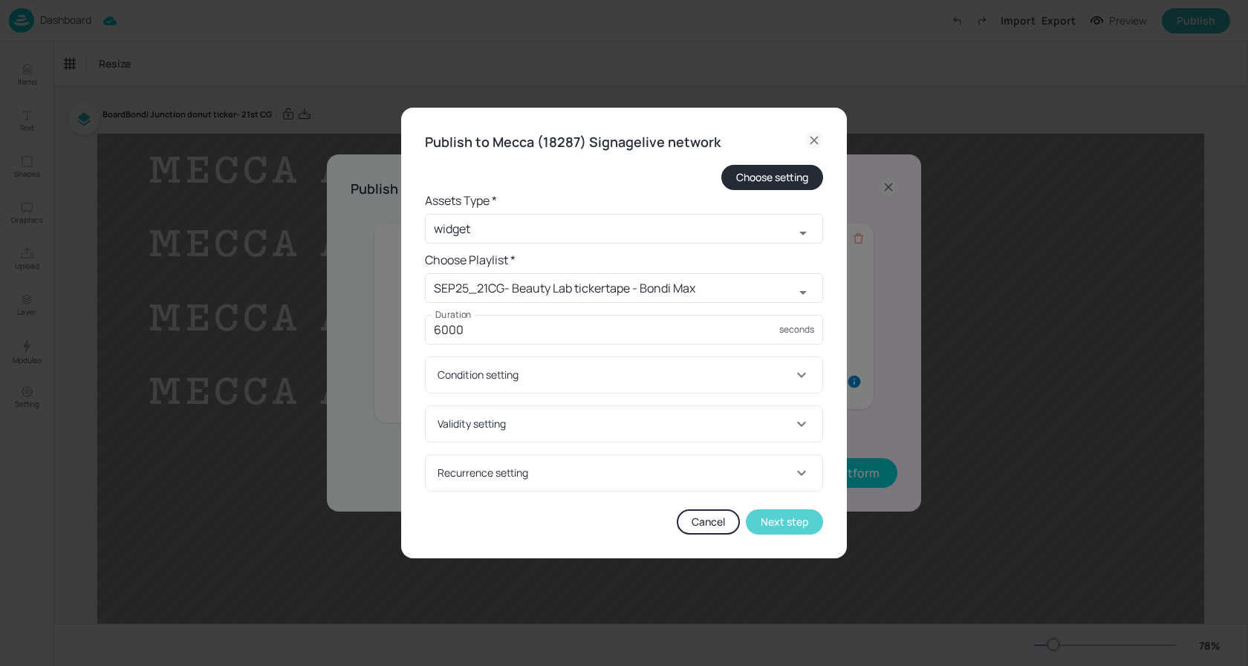
click at [791, 529] on button "Next step" at bounding box center [784, 521] width 77 height 25
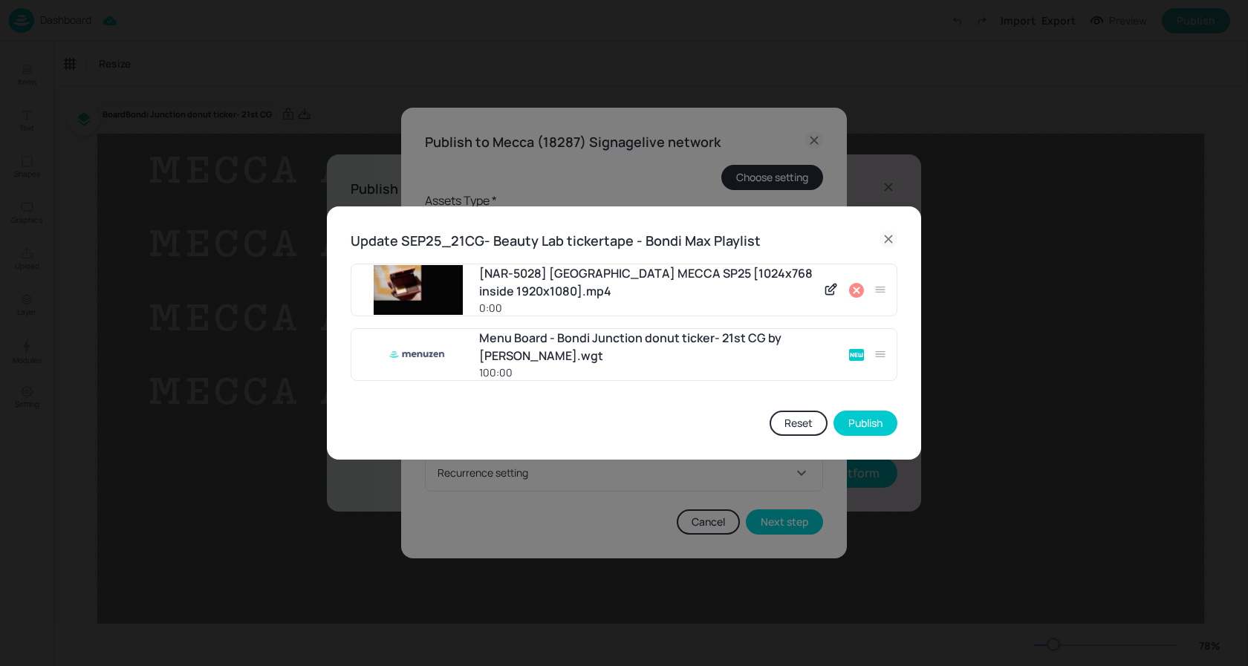
click at [858, 286] on icon at bounding box center [856, 290] width 15 height 15
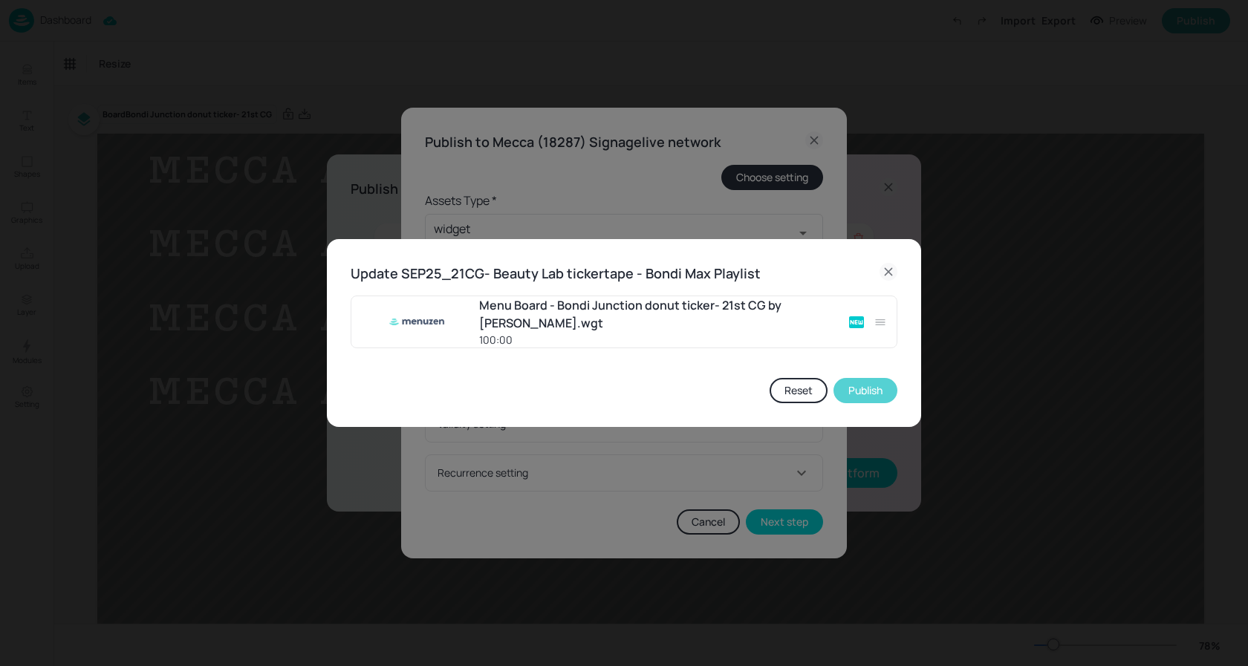
click at [870, 394] on button "Publish" at bounding box center [865, 390] width 64 height 25
